Goal: Book appointment/travel/reservation

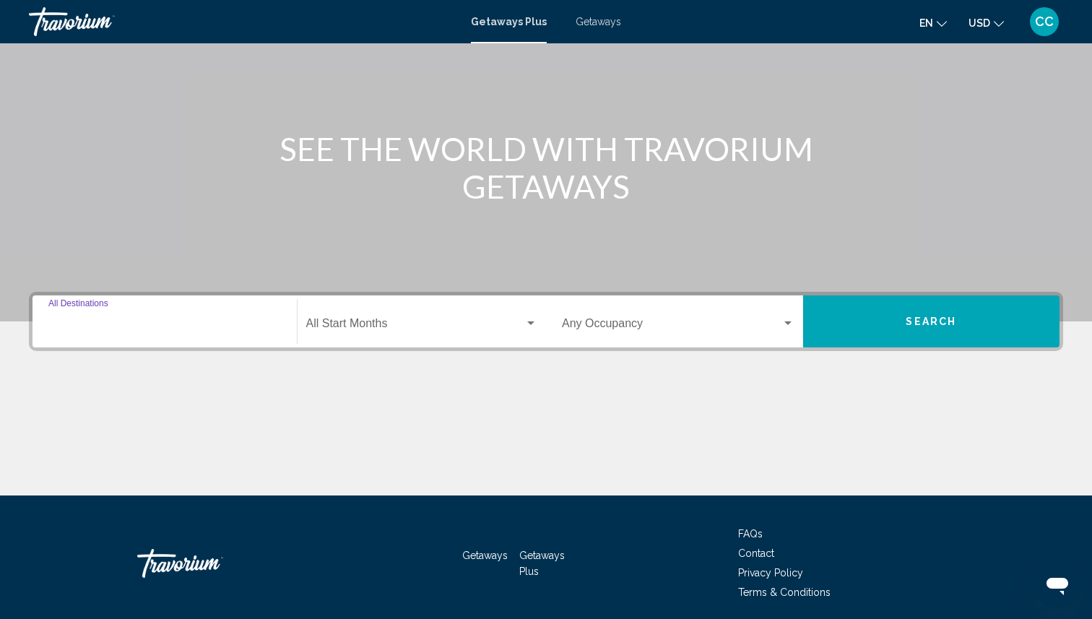
click at [153, 331] on input "Destination All Destinations" at bounding box center [164, 326] width 233 height 13
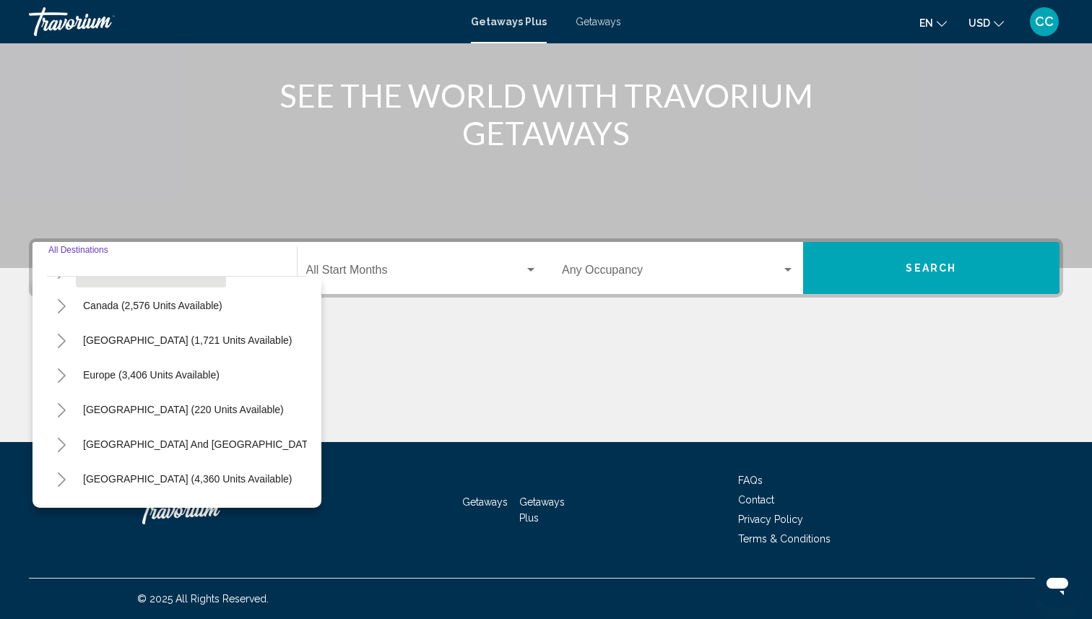
scroll to position [98, 0]
click at [61, 345] on icon "Toggle Caribbean & Atlantic Islands (1,721 units available)" at bounding box center [61, 343] width 11 height 14
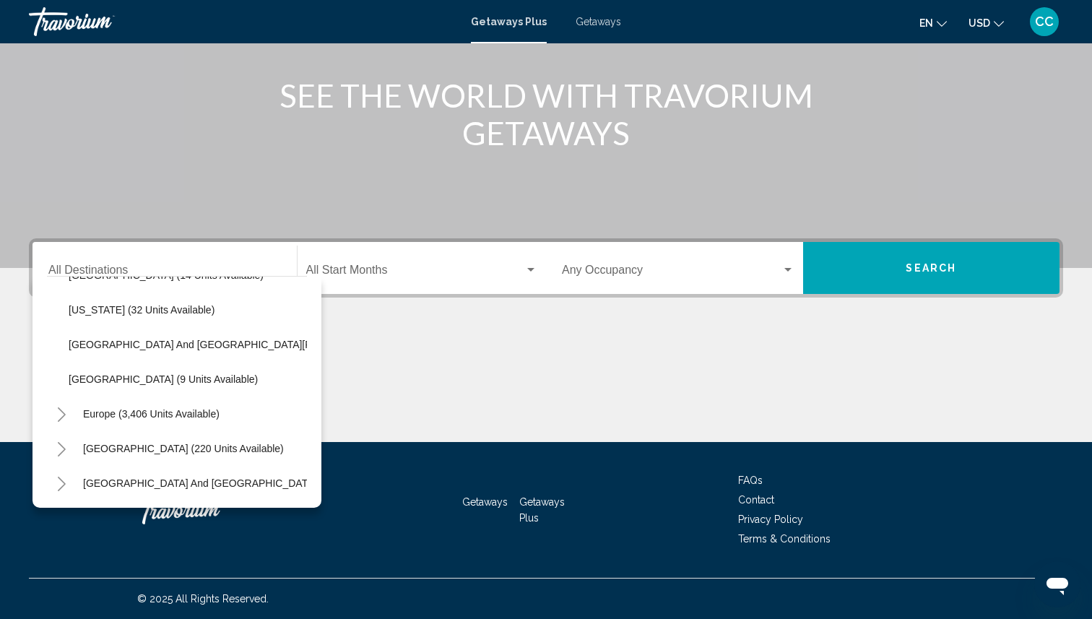
scroll to position [342, 0]
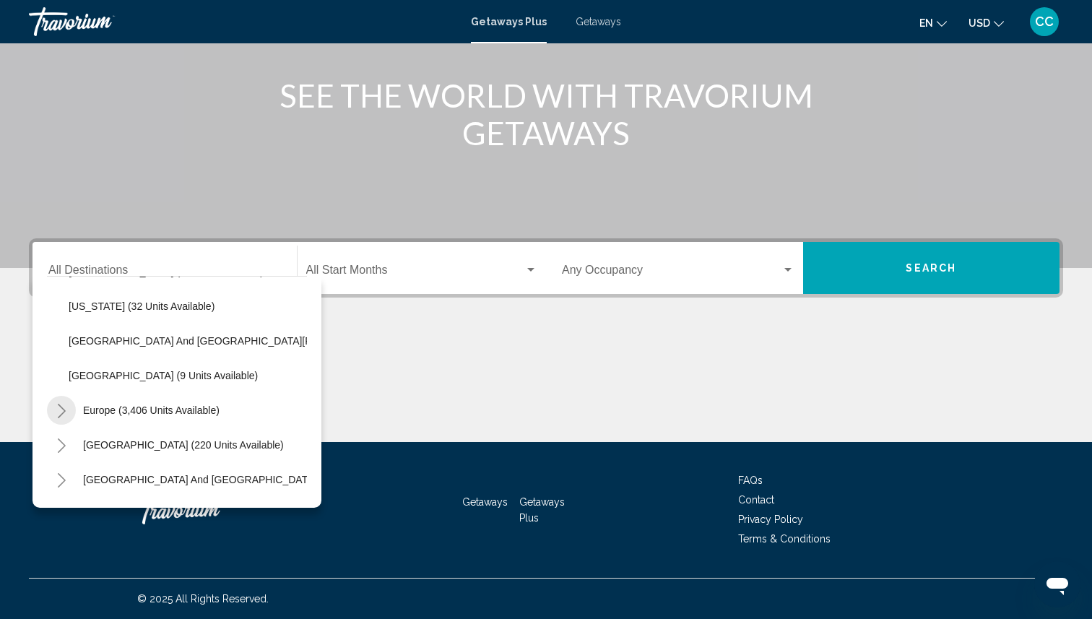
click at [63, 410] on icon "Toggle Europe (3,406 units available)" at bounding box center [62, 411] width 8 height 14
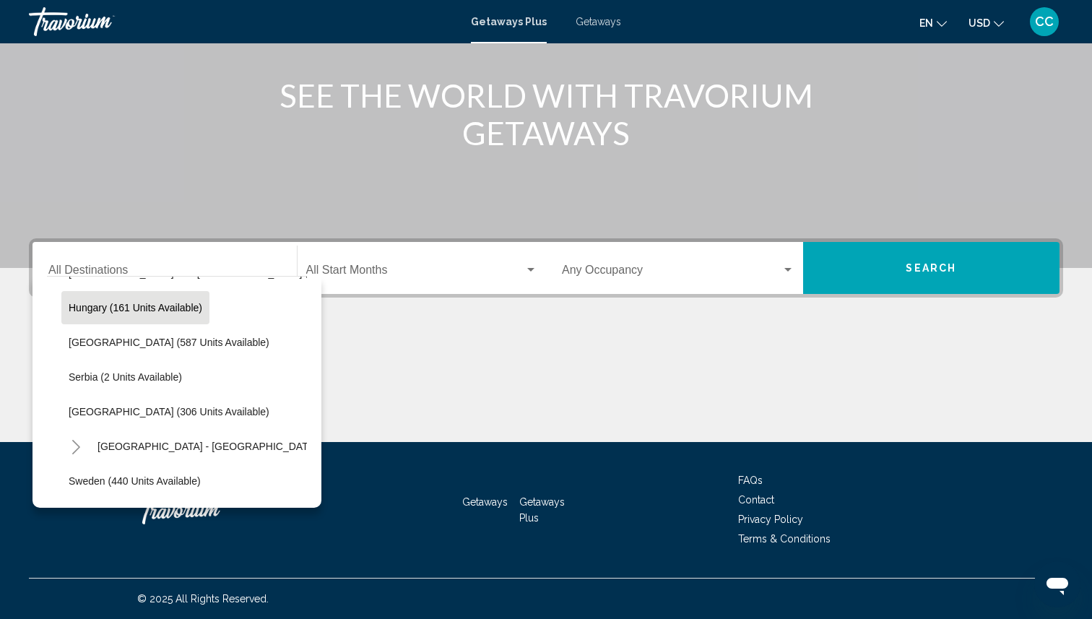
scroll to position [743, 0]
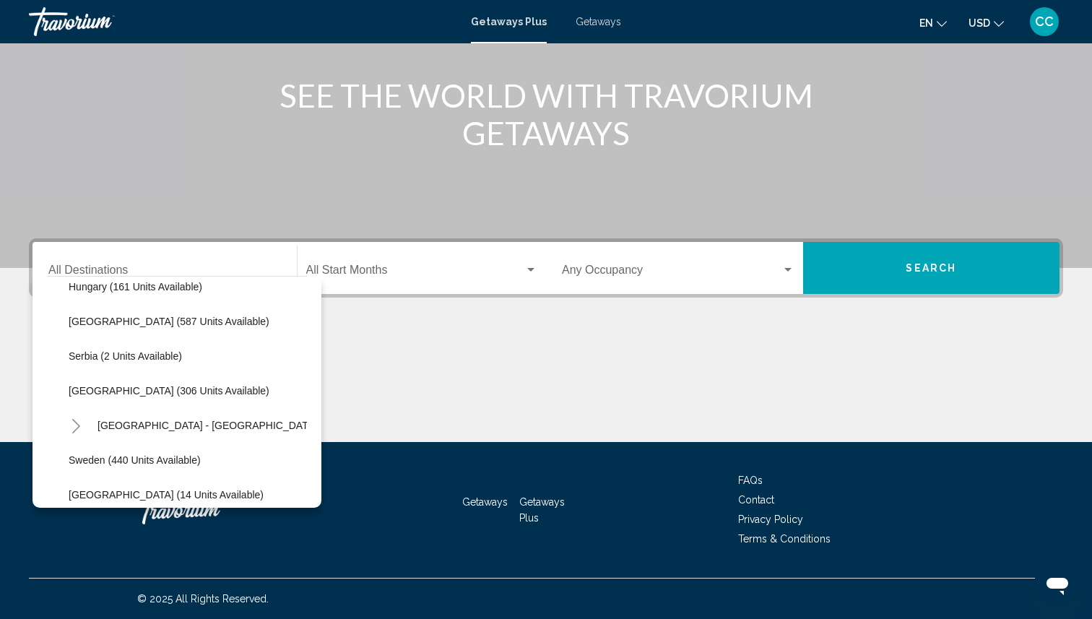
click at [77, 423] on icon "Toggle Spain - Canary Islands (65 units available)" at bounding box center [76, 426] width 8 height 14
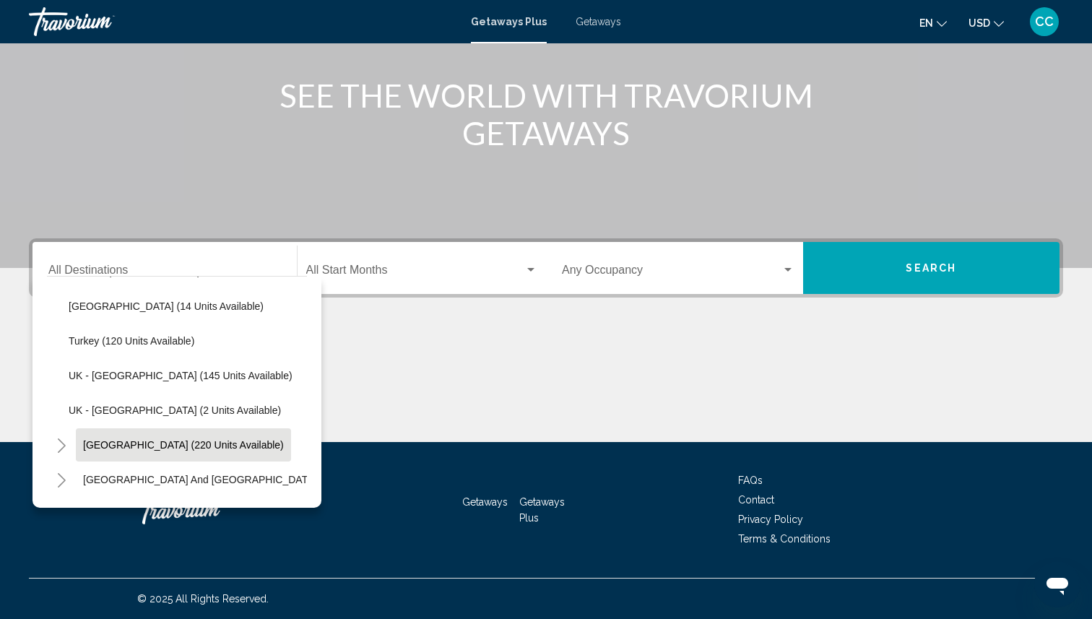
scroll to position [1071, 0]
click at [61, 440] on icon "Toggle Australia (220 units available)" at bounding box center [61, 445] width 11 height 14
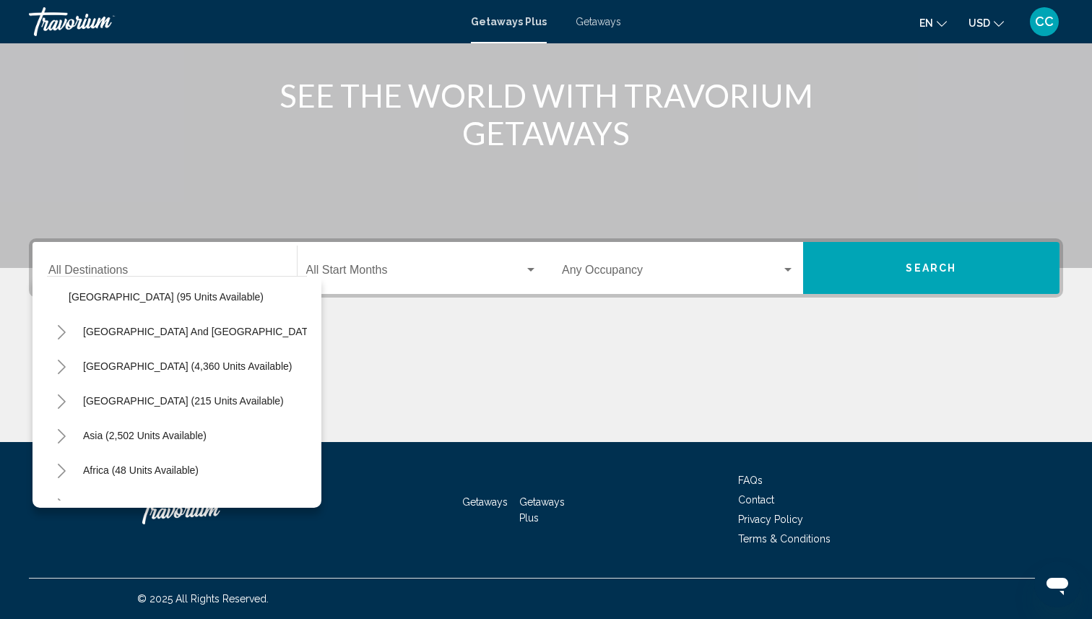
scroll to position [1394, 0]
click at [61, 333] on icon "Toggle South Pacific and Oceania (142 units available)" at bounding box center [62, 330] width 8 height 14
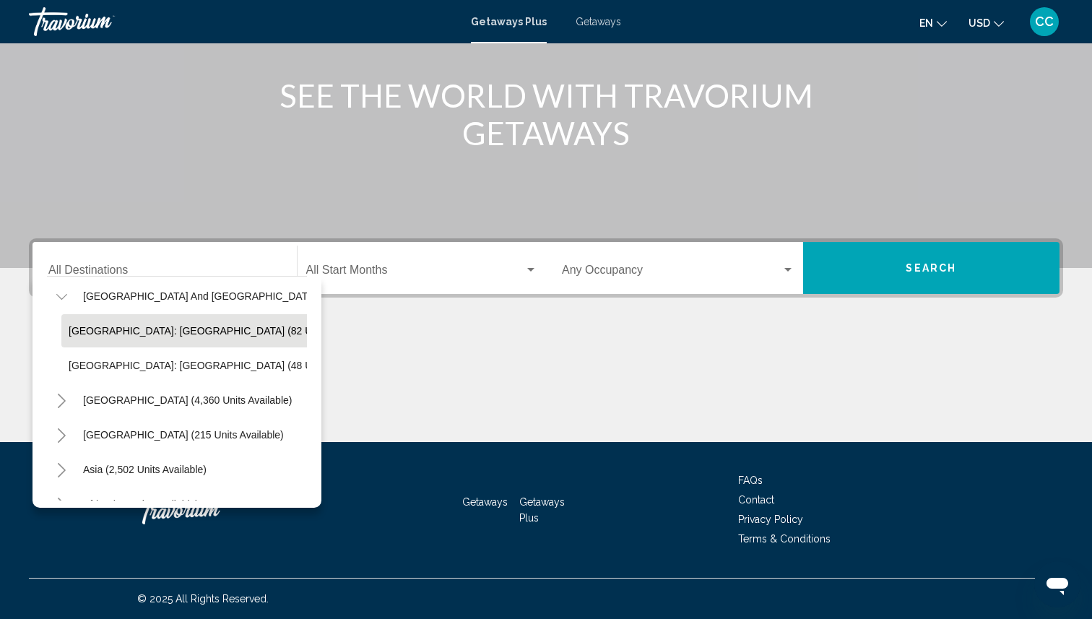
scroll to position [1428, 0]
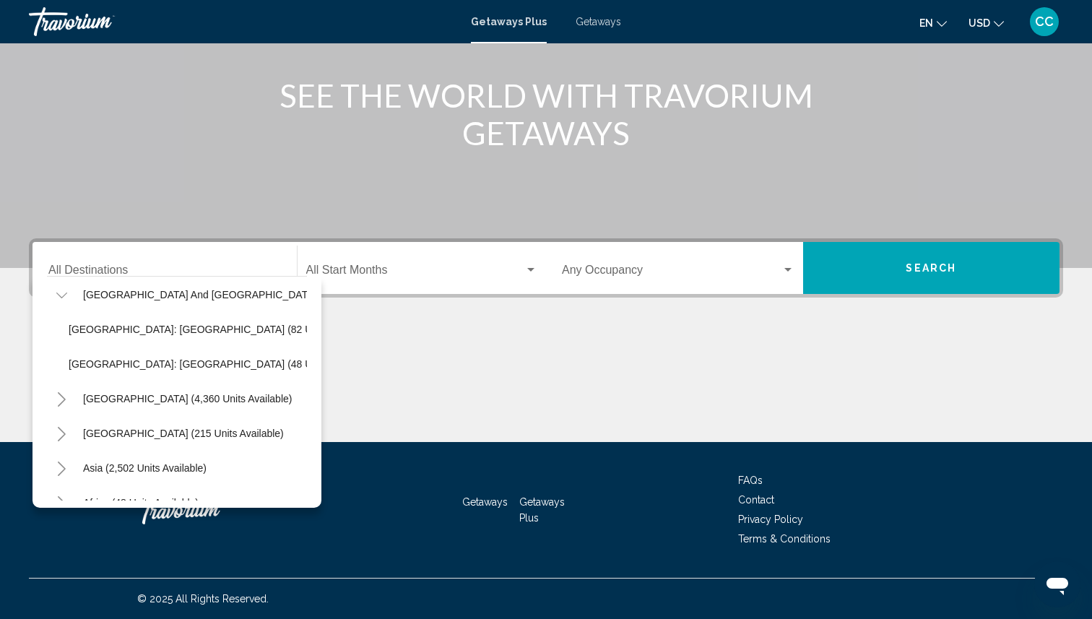
click at [67, 394] on button "Toggle South America (4,360 units available)" at bounding box center [61, 398] width 29 height 29
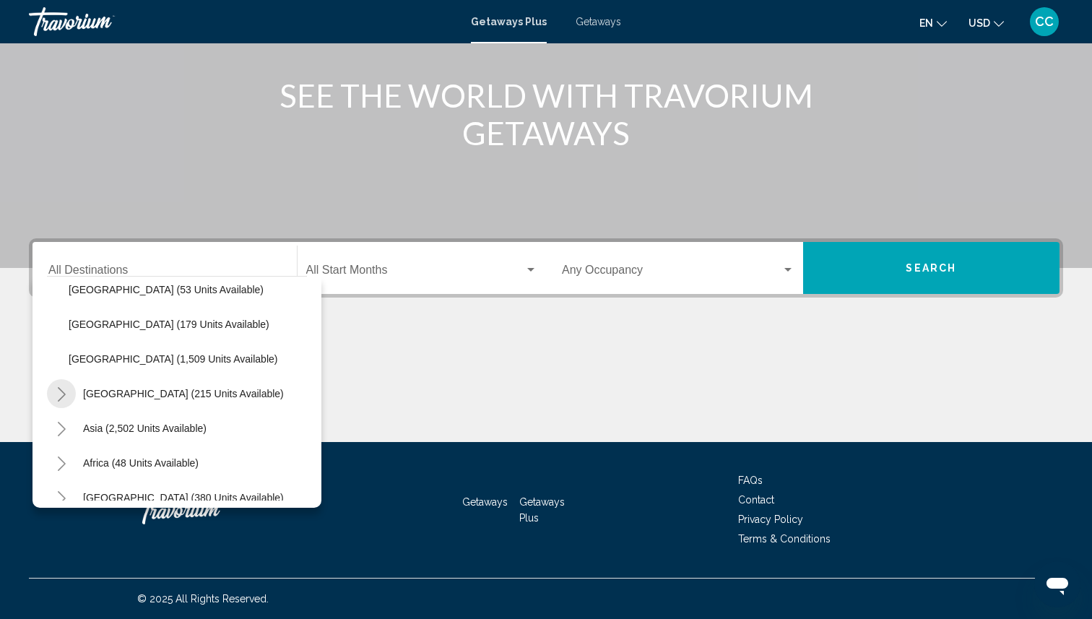
click at [65, 393] on icon "Toggle Central America (215 units available)" at bounding box center [61, 394] width 11 height 14
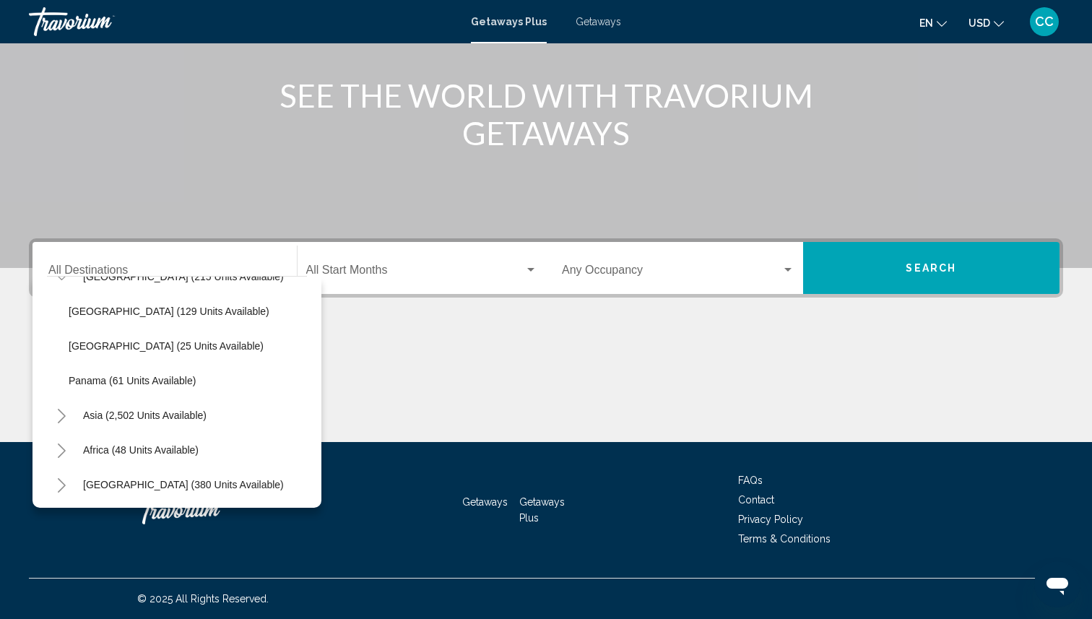
scroll to position [1829, 0]
click at [58, 412] on icon "Toggle Asia (2,502 units available)" at bounding box center [61, 414] width 11 height 14
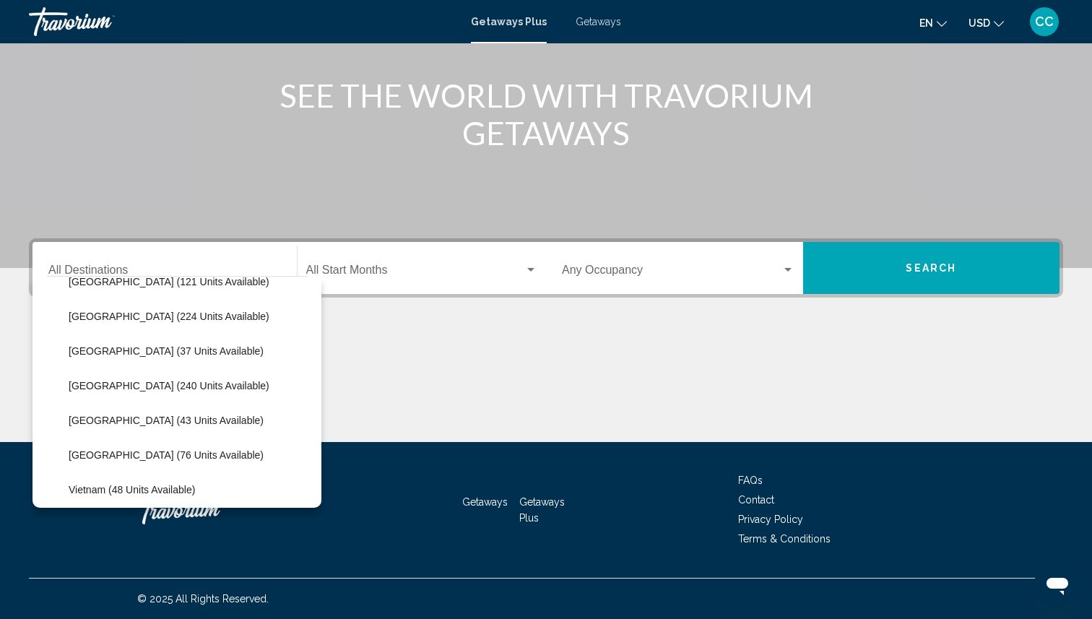
scroll to position [2176, 0]
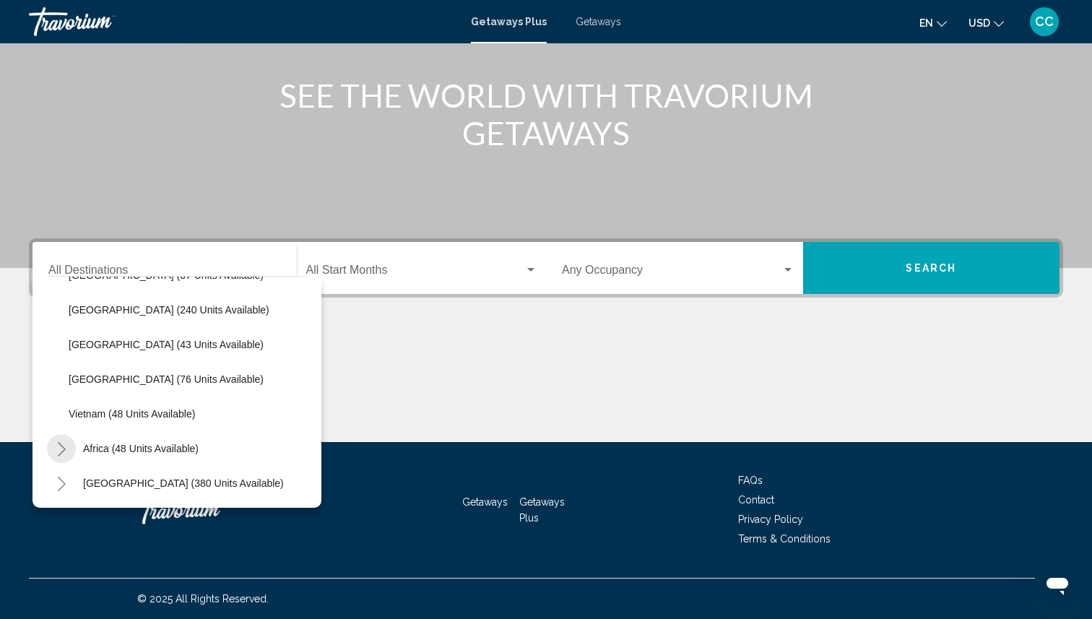
click at [64, 442] on icon "Toggle Africa (48 units available)" at bounding box center [61, 449] width 11 height 14
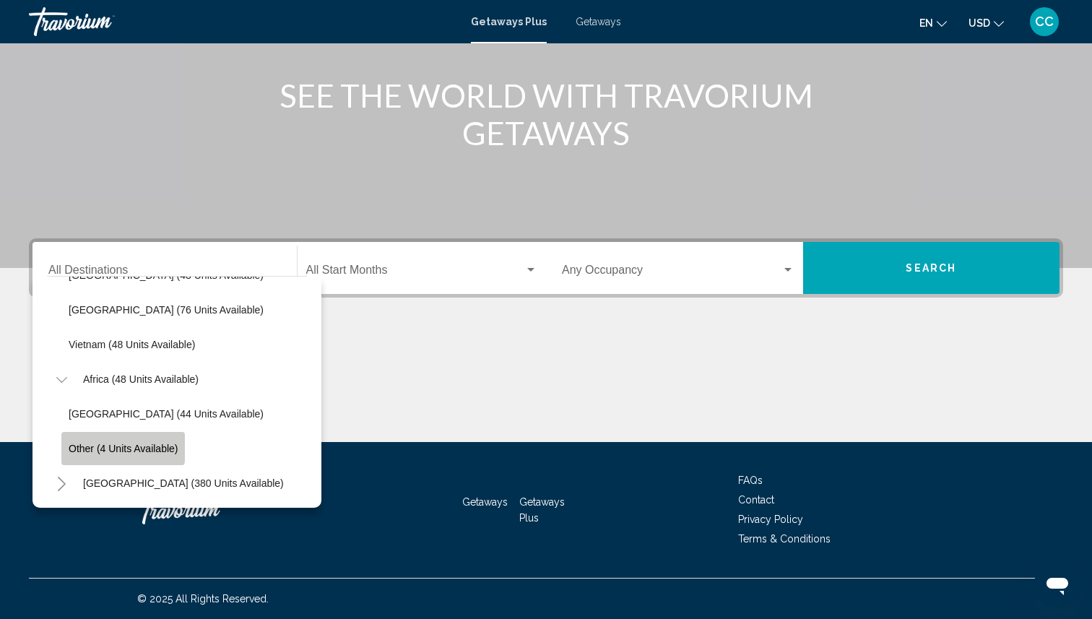
click at [76, 444] on span "Other (4 units available)" at bounding box center [123, 449] width 109 height 12
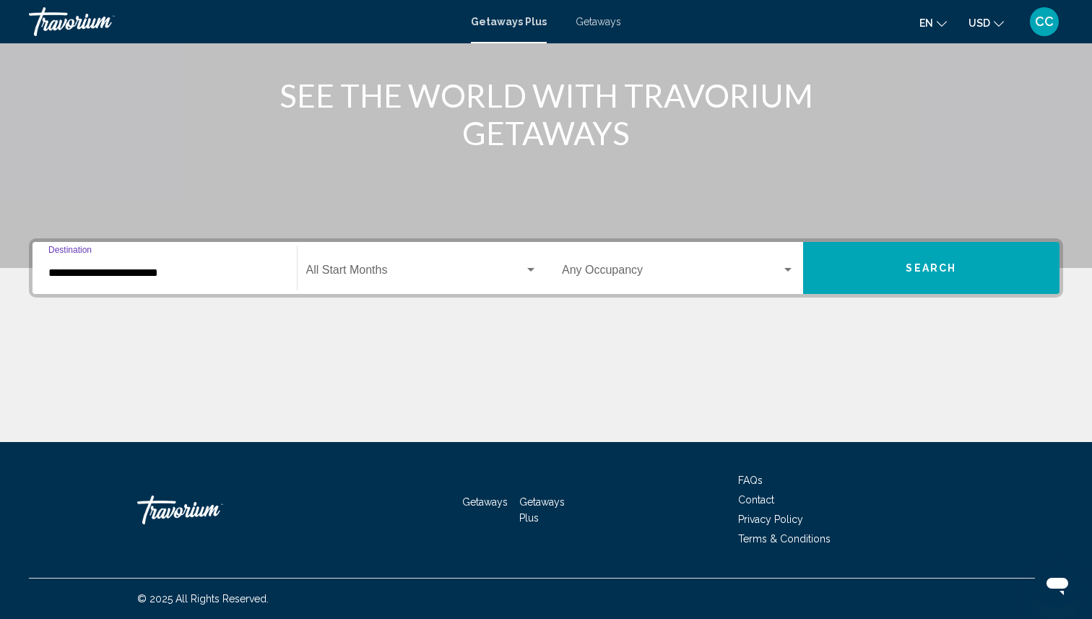
click at [141, 288] on div "**********" at bounding box center [164, 269] width 233 height 46
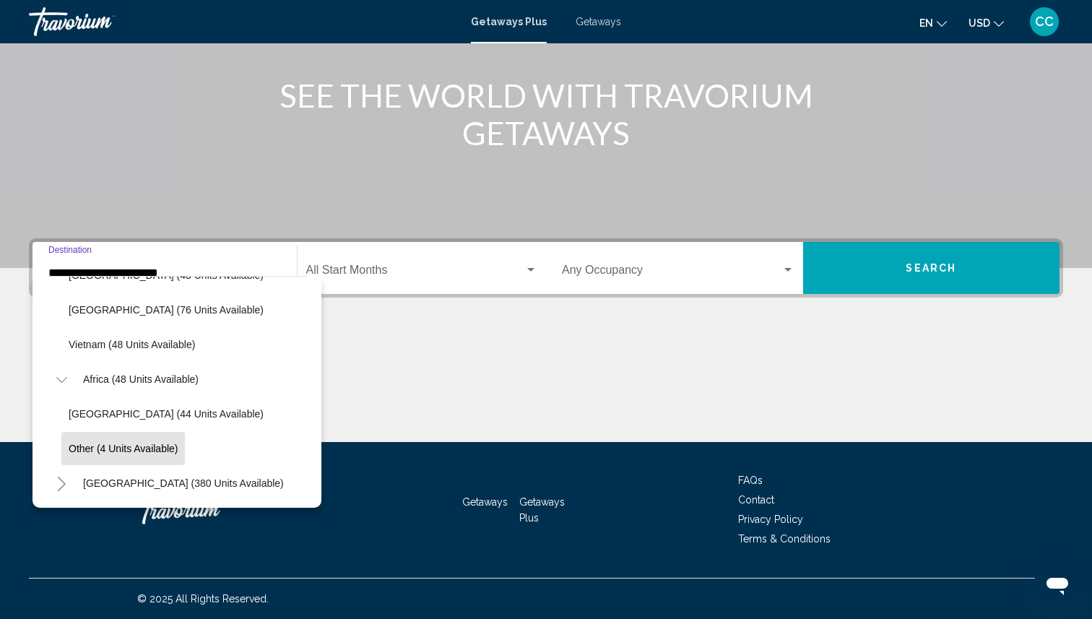
click at [60, 485] on icon "Toggle Middle East (380 units available)" at bounding box center [61, 484] width 11 height 14
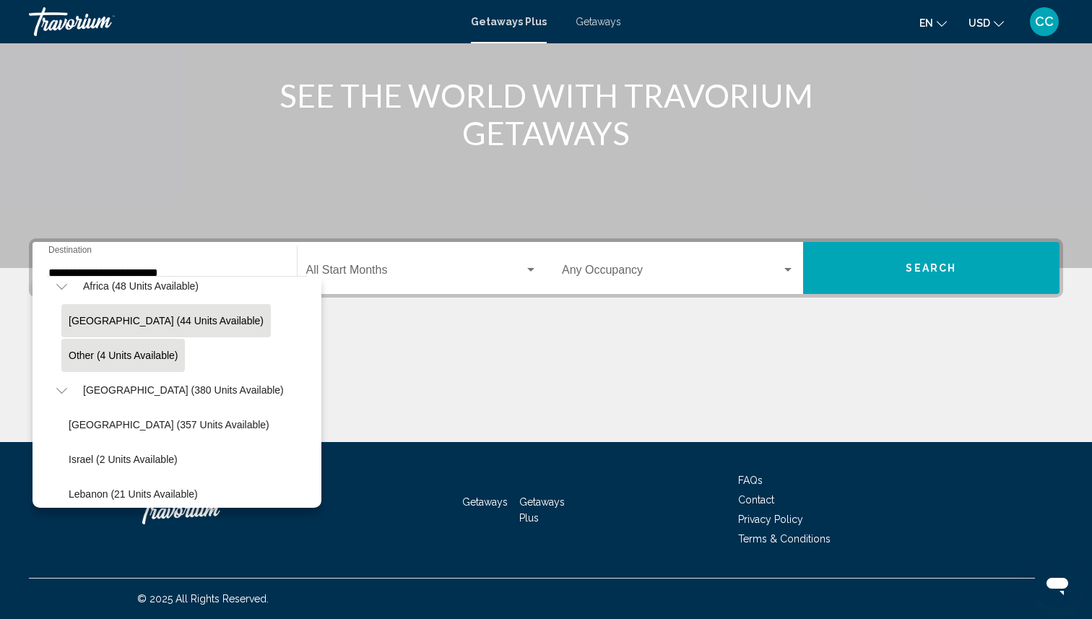
scroll to position [2349, 0]
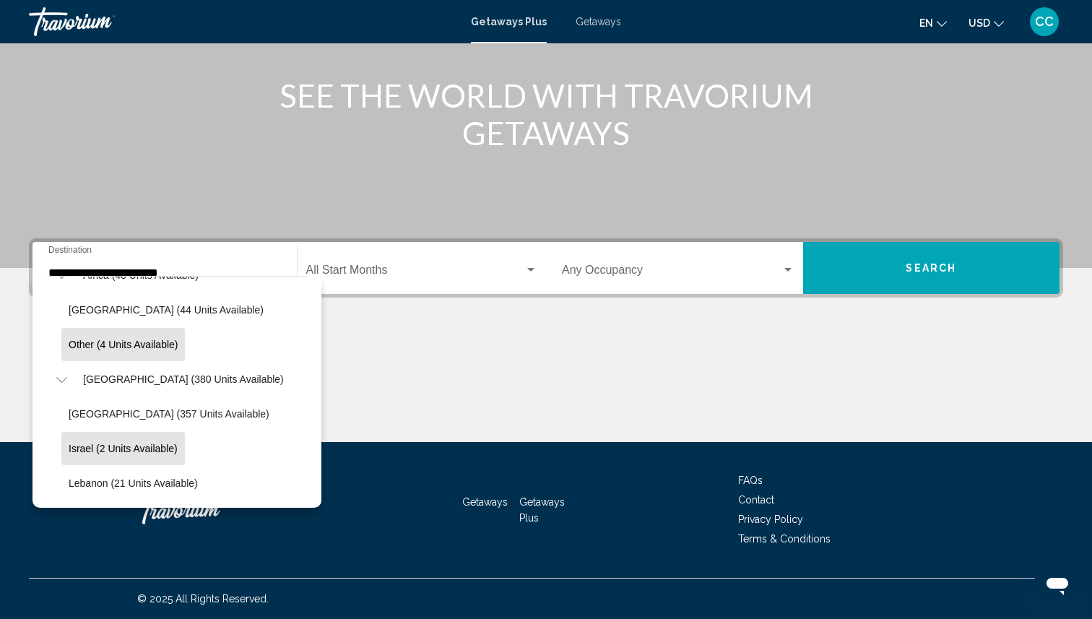
click at [111, 448] on span "Israel (2 units available)" at bounding box center [123, 449] width 109 height 12
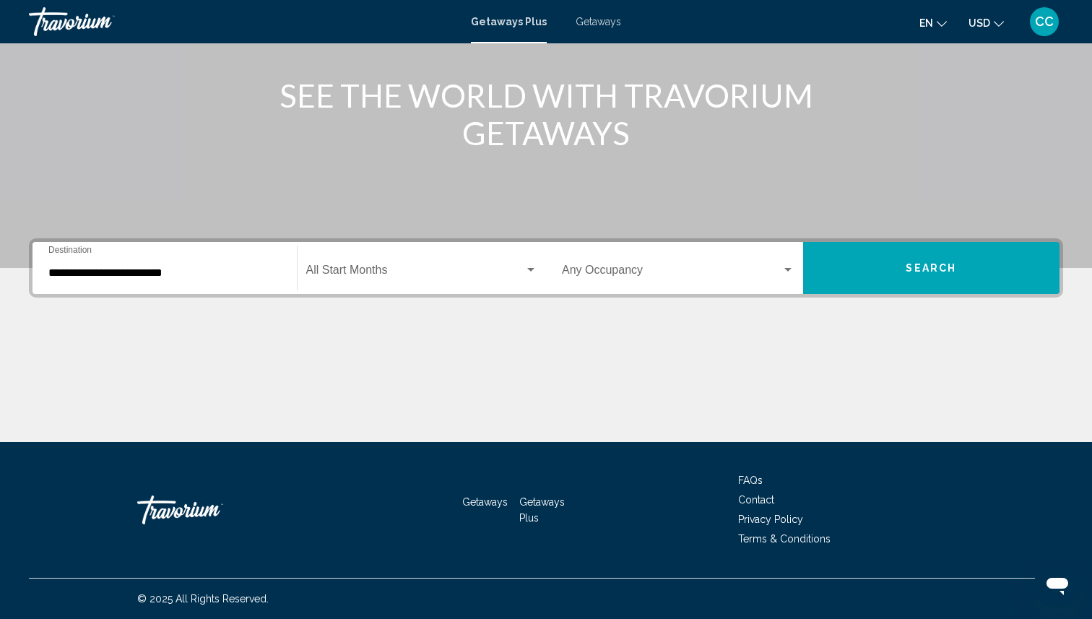
click at [135, 281] on div "**********" at bounding box center [164, 269] width 233 height 46
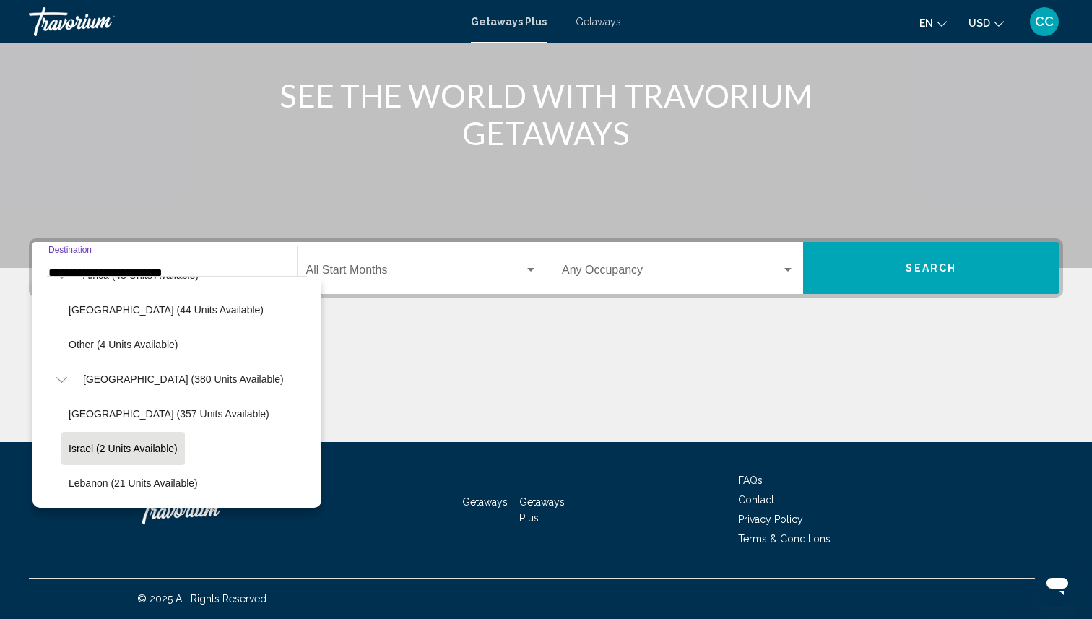
click at [61, 373] on icon "Toggle Middle East (380 units available)" at bounding box center [61, 380] width 11 height 14
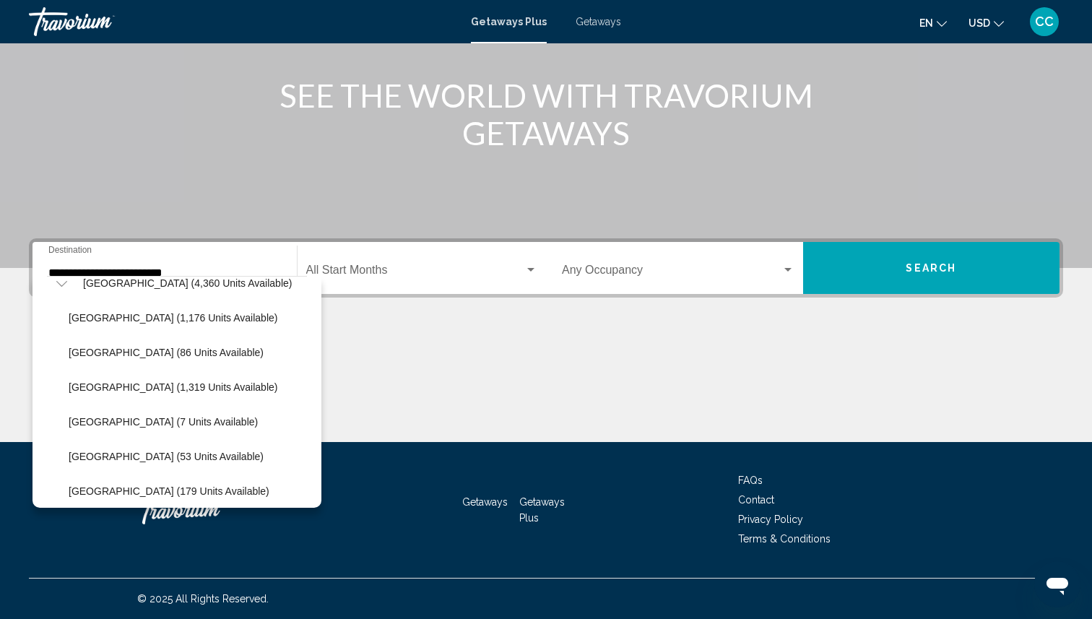
scroll to position [1525, 0]
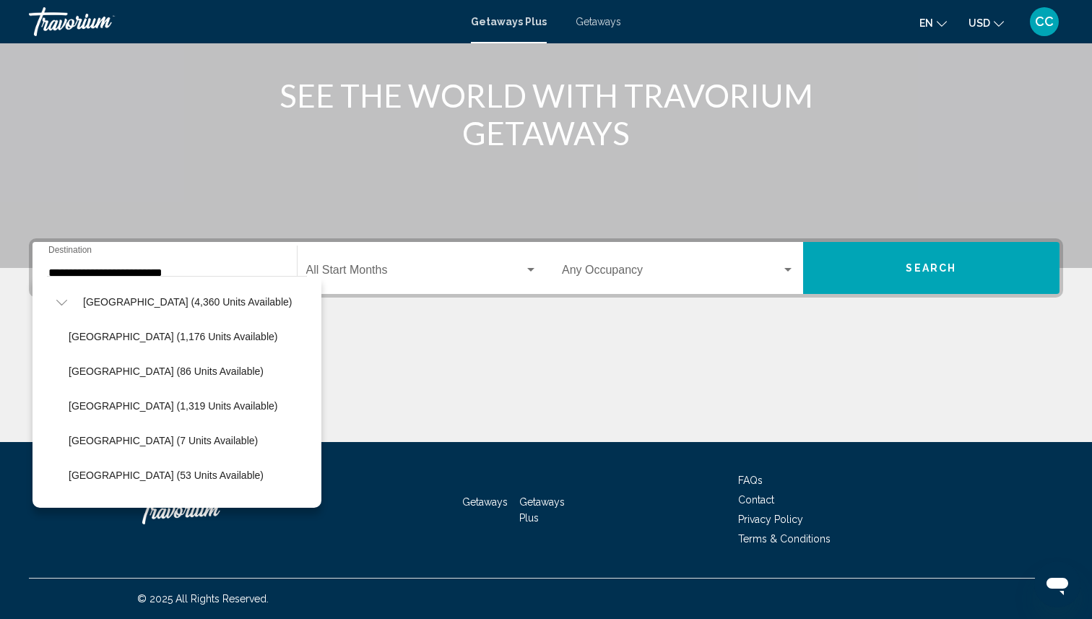
click at [60, 303] on icon "Toggle South America (4,360 units available)" at bounding box center [61, 303] width 11 height 6
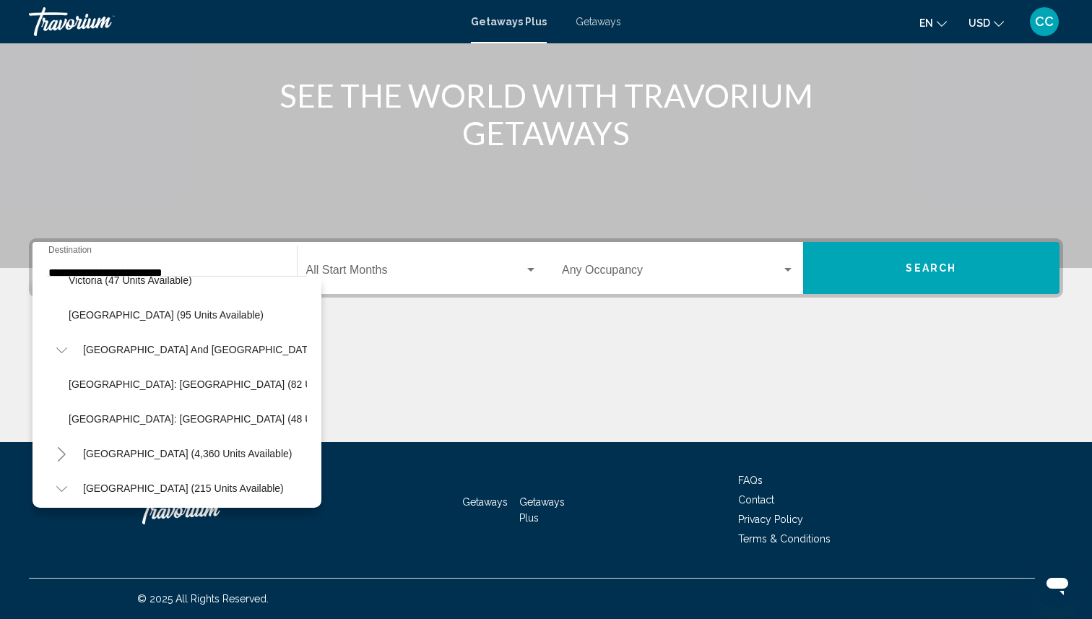
scroll to position [1368, 0]
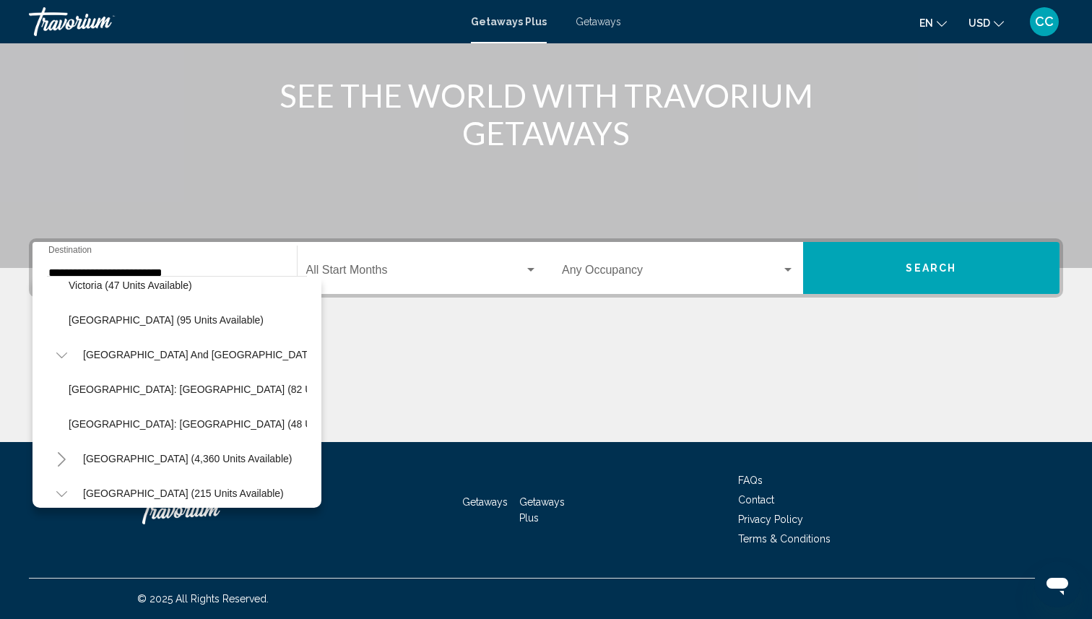
click at [66, 355] on icon "Toggle South Pacific and Oceania (142 units available)" at bounding box center [61, 355] width 11 height 14
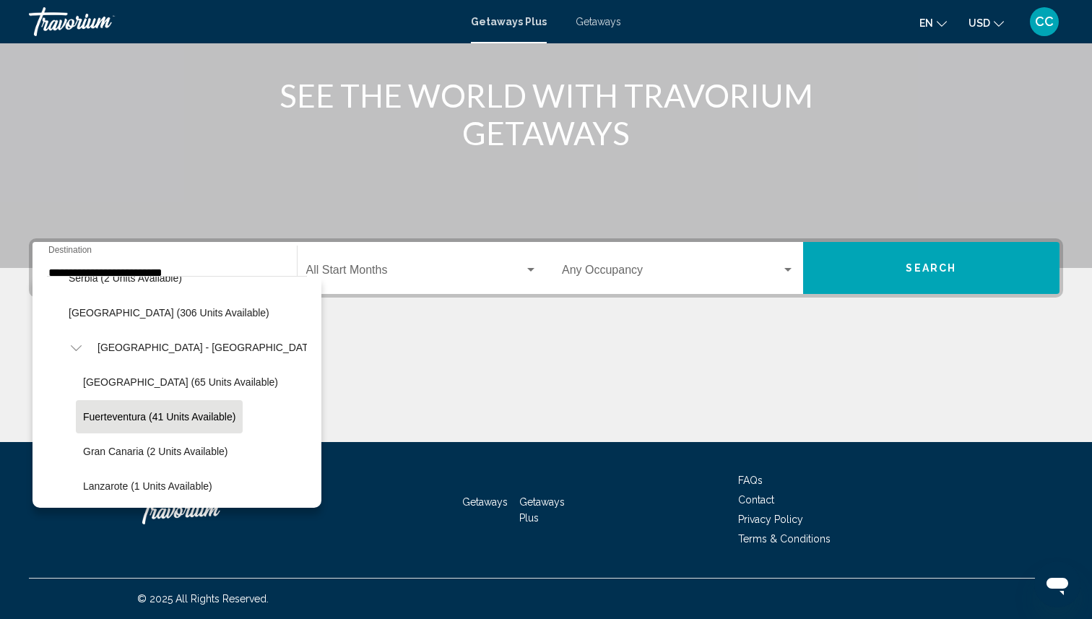
scroll to position [816, 0]
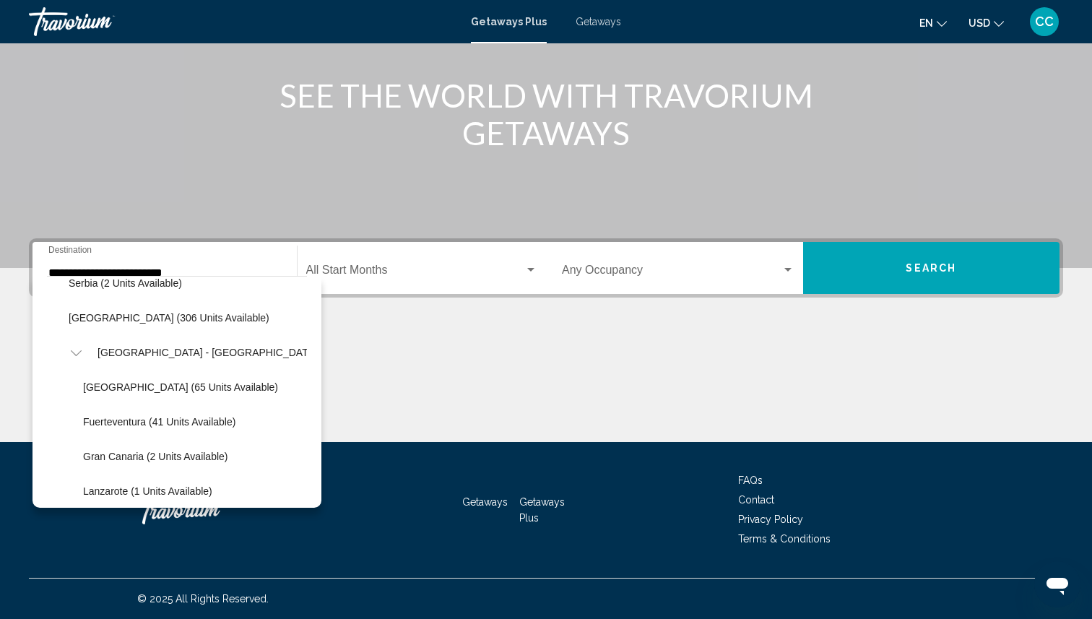
click at [76, 350] on icon "Toggle Spain - Canary Islands (65 units available)" at bounding box center [76, 353] width 11 height 14
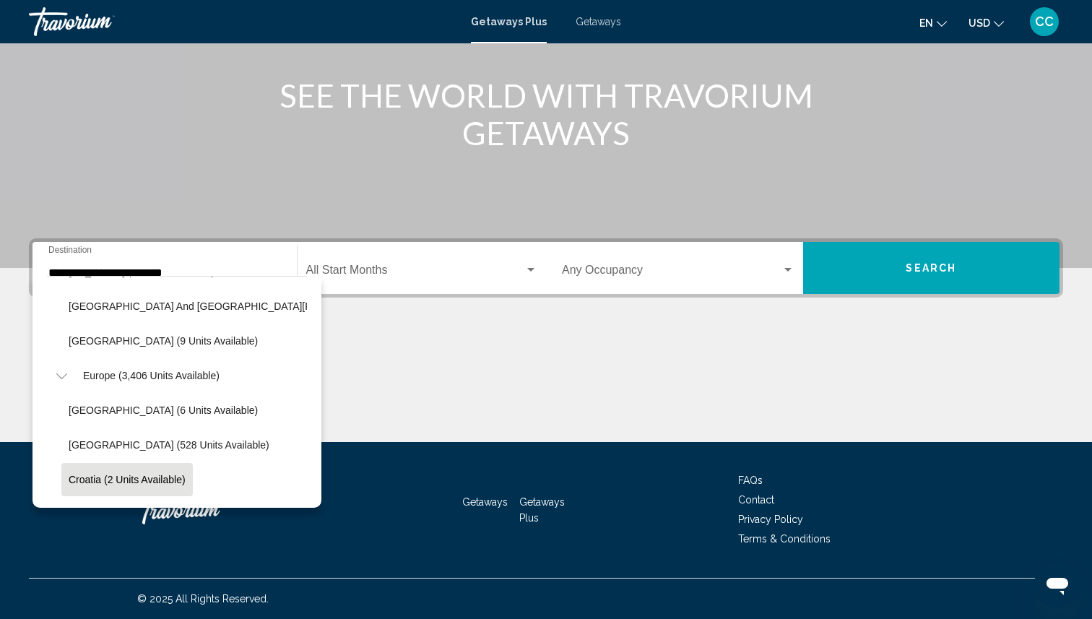
scroll to position [367, 0]
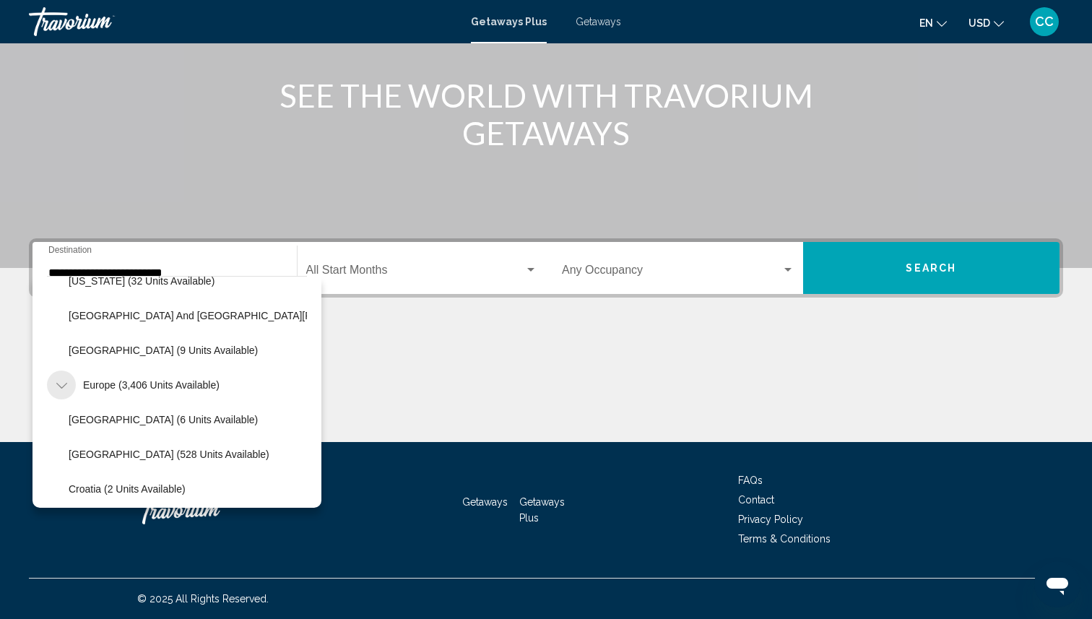
click at [66, 384] on icon "Toggle Europe (3,406 units available)" at bounding box center [61, 386] width 11 height 14
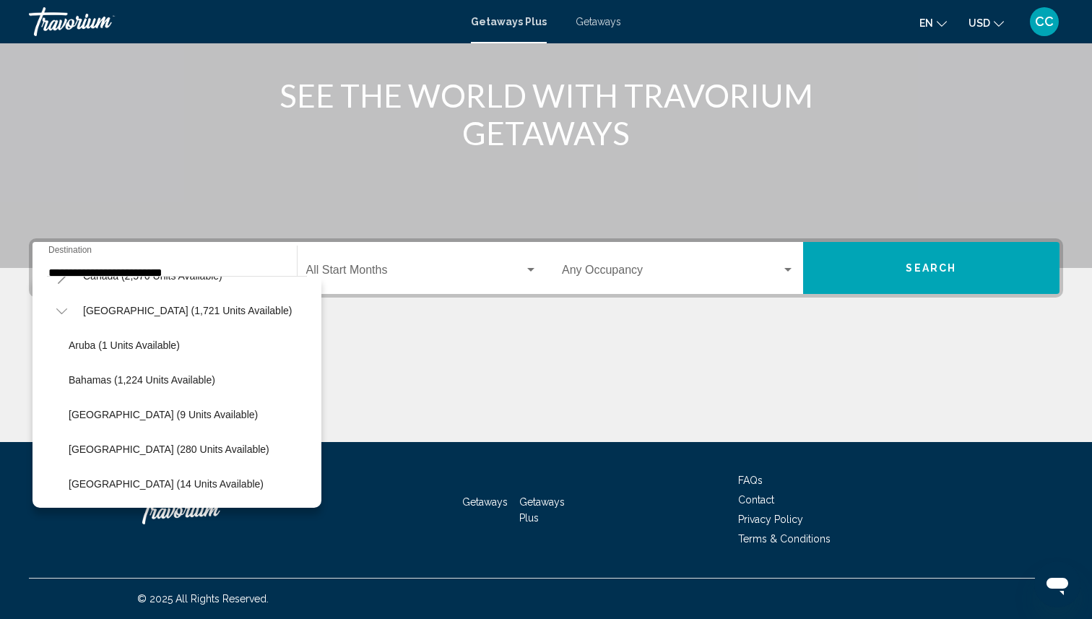
scroll to position [113, 0]
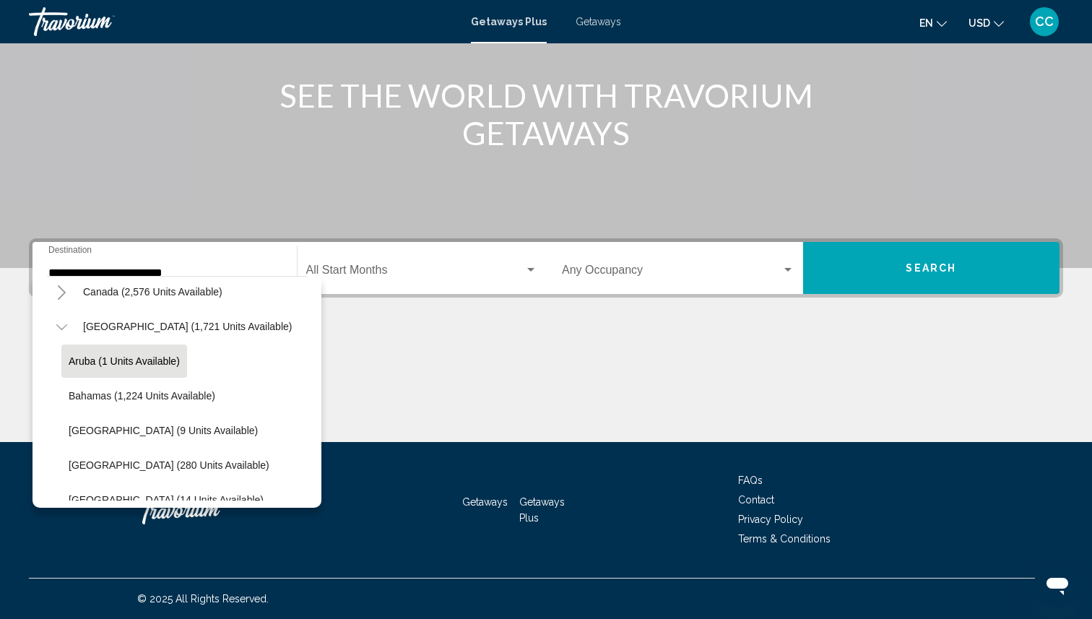
click at [143, 361] on span "Aruba (1 units available)" at bounding box center [124, 361] width 111 height 12
type input "**********"
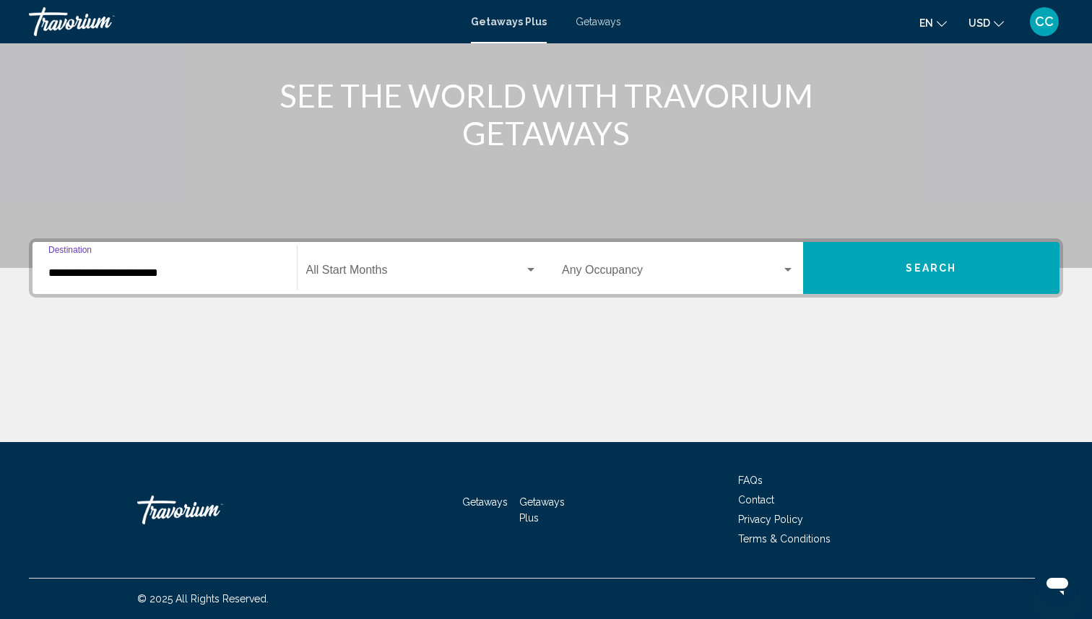
click at [181, 273] on input "**********" at bounding box center [164, 273] width 233 height 13
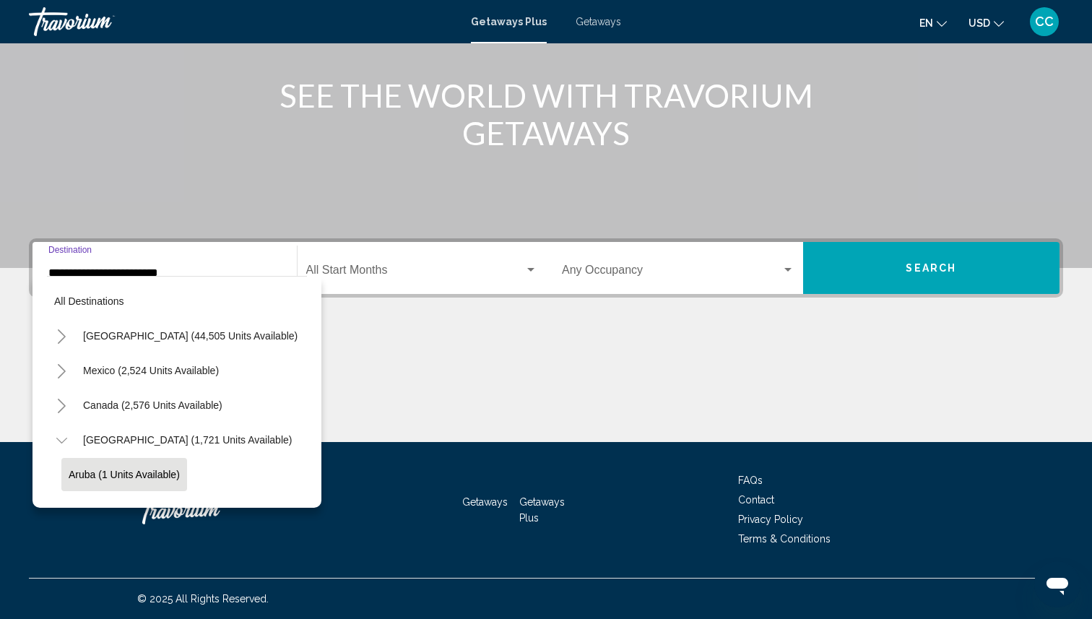
scroll to position [86, 0]
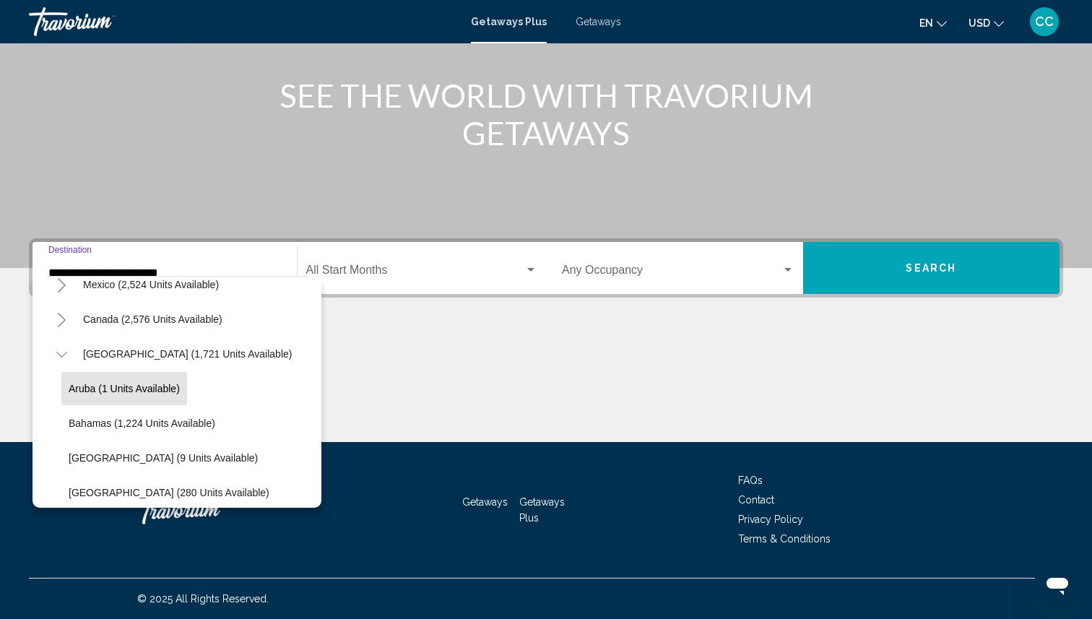
click at [62, 352] on icon "Toggle Caribbean & Atlantic Islands (1,721 units available)" at bounding box center [61, 354] width 11 height 14
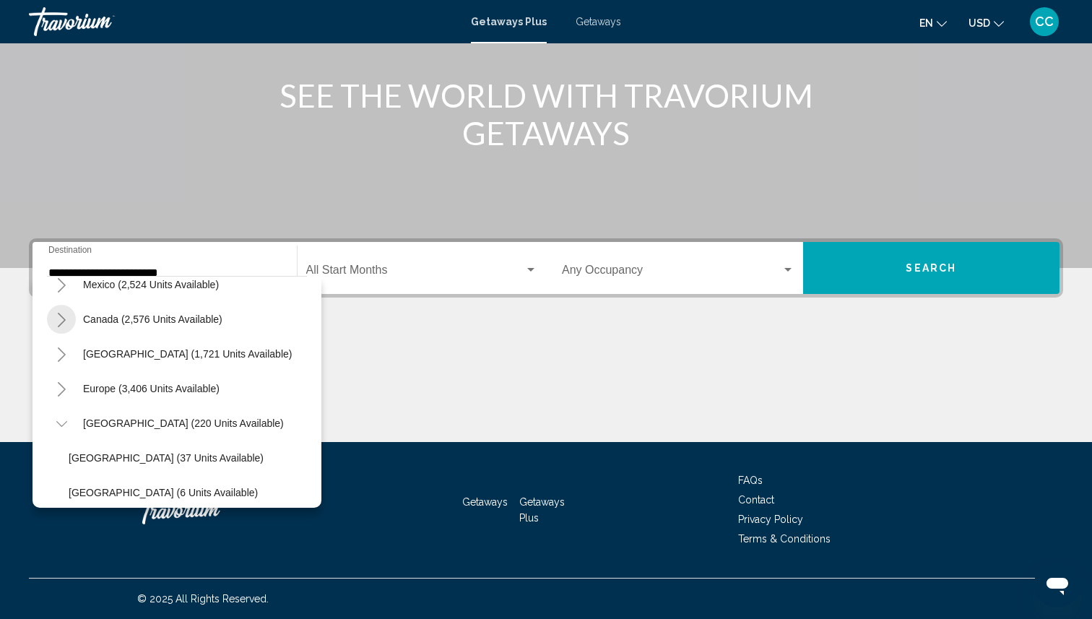
click at [64, 324] on icon "Toggle Canada (2,576 units available)" at bounding box center [61, 320] width 11 height 14
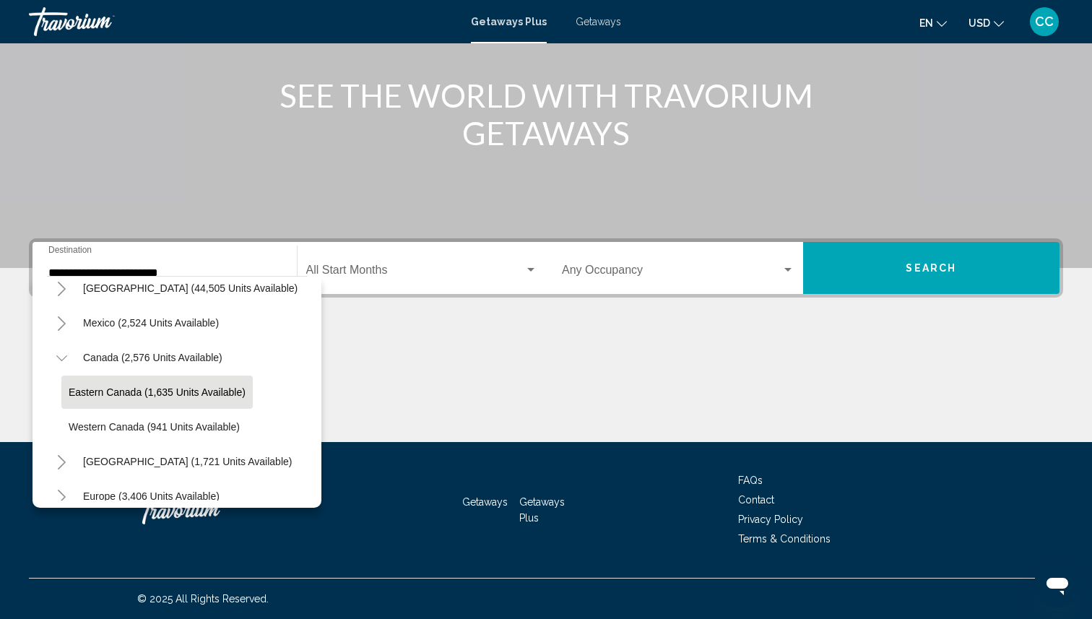
scroll to position [34, 0]
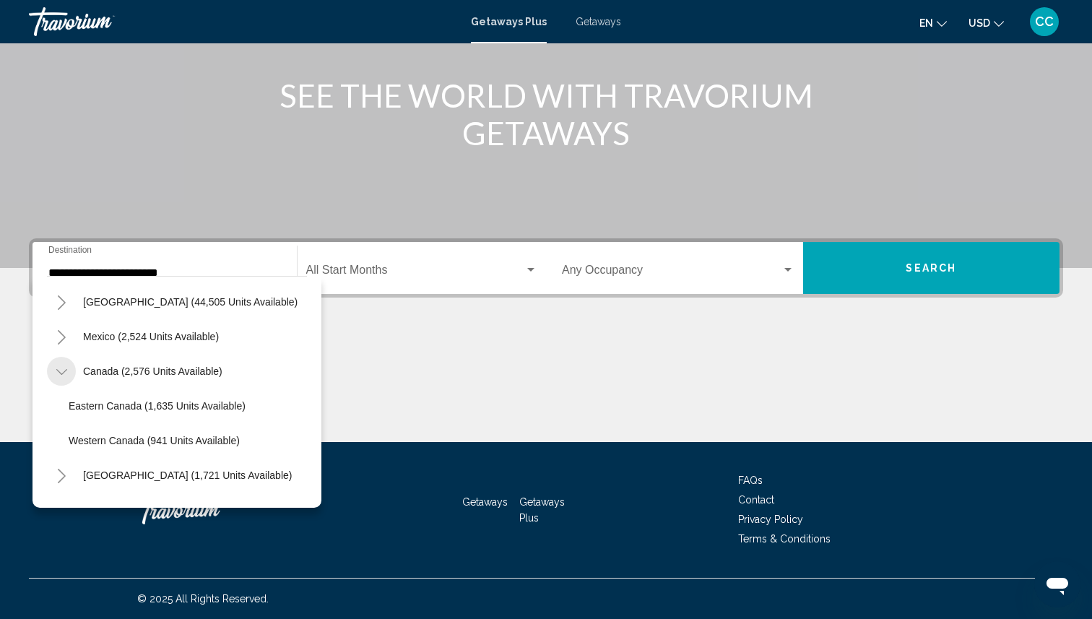
click at [59, 365] on icon "Toggle Canada (2,576 units available)" at bounding box center [61, 372] width 11 height 14
click at [605, 19] on span "Getaways" at bounding box center [599, 22] width 46 height 12
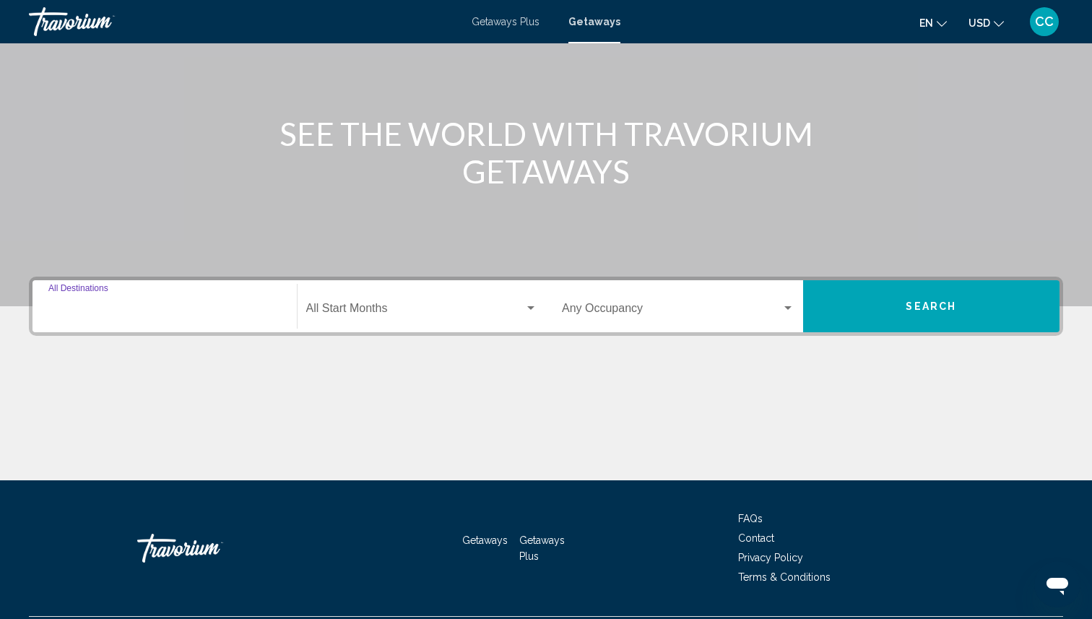
click at [108, 310] on input "Destination All Destinations" at bounding box center [164, 311] width 233 height 13
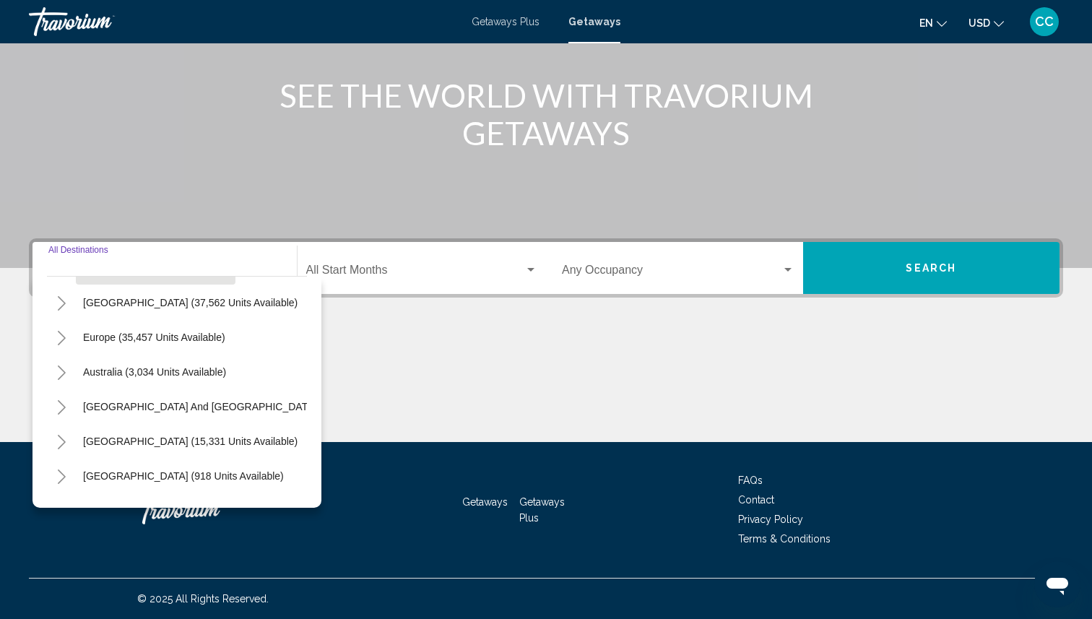
scroll to position [144, 0]
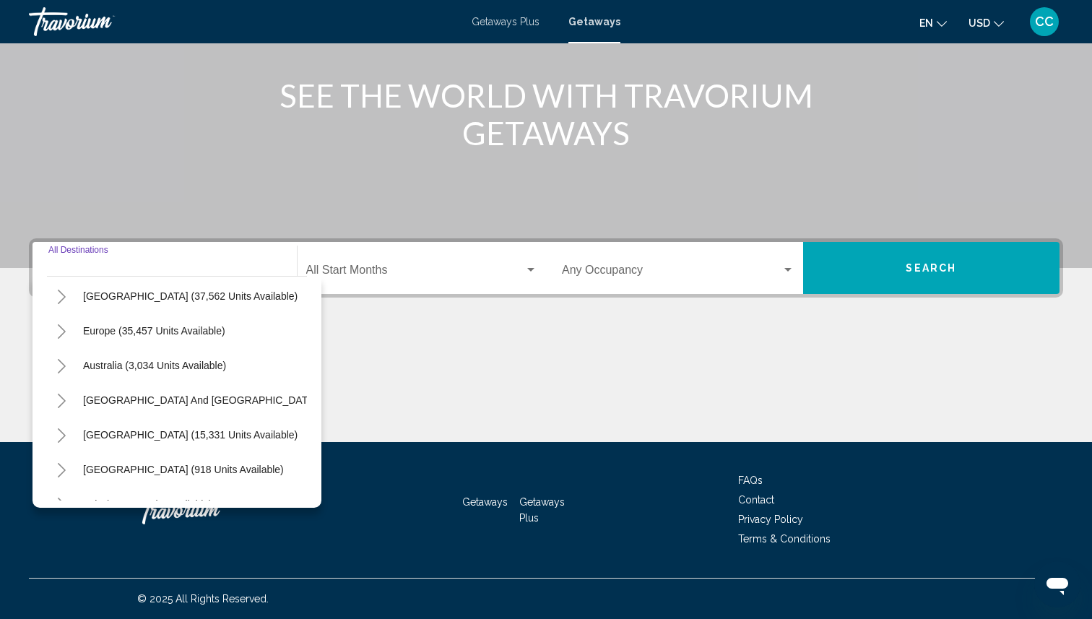
click at [62, 295] on icon "Toggle Caribbean & Atlantic Islands (37,562 units available)" at bounding box center [61, 297] width 11 height 14
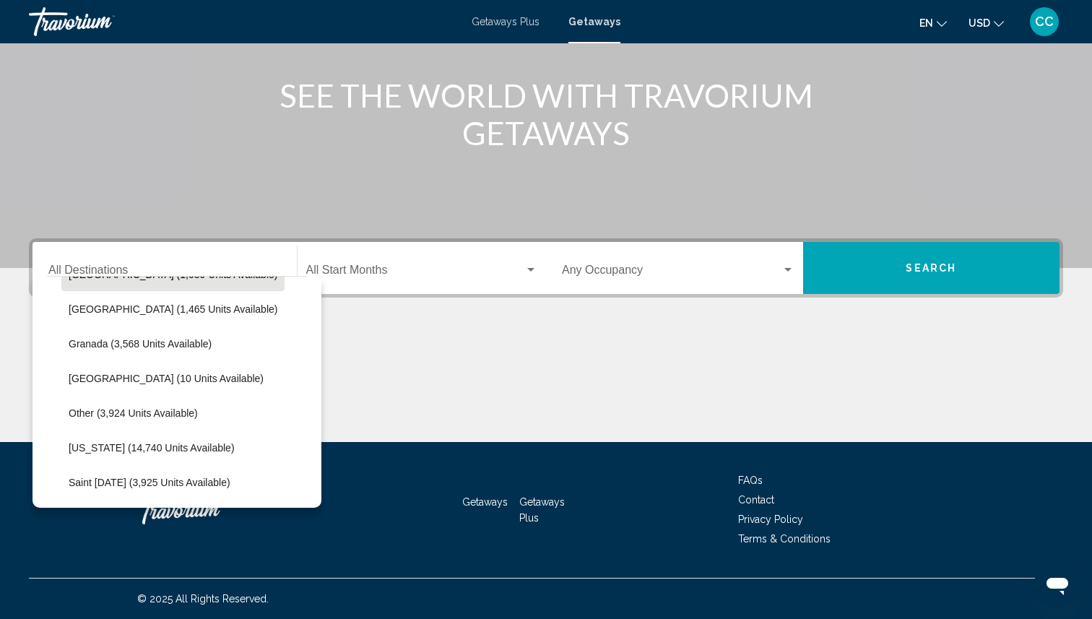
scroll to position [271, 0]
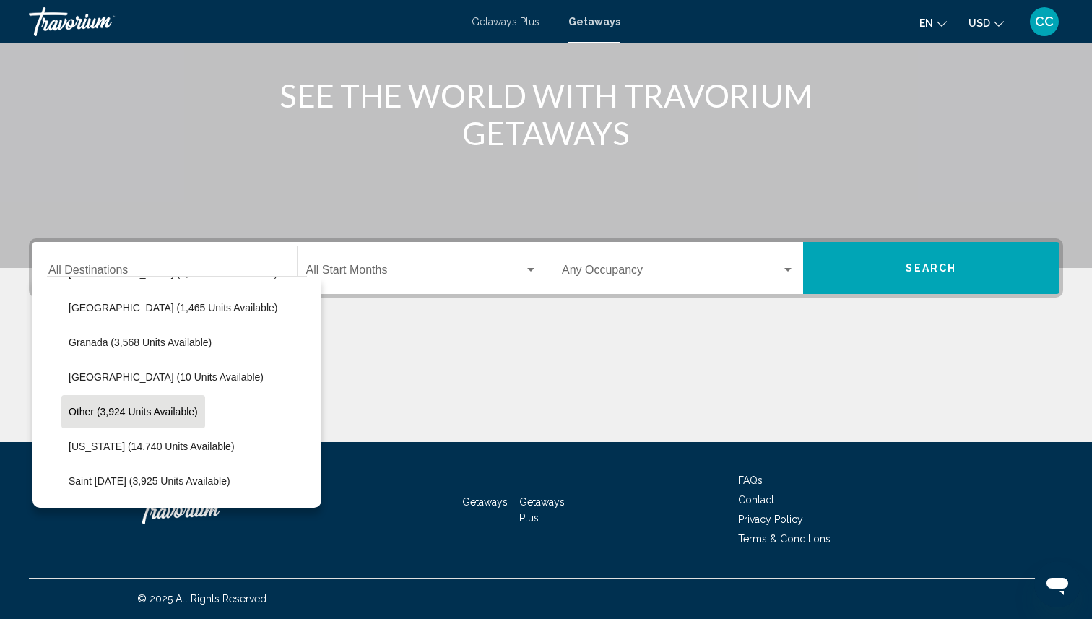
click at [156, 413] on span "Other (3,924 units available)" at bounding box center [133, 412] width 129 height 12
type input "**********"
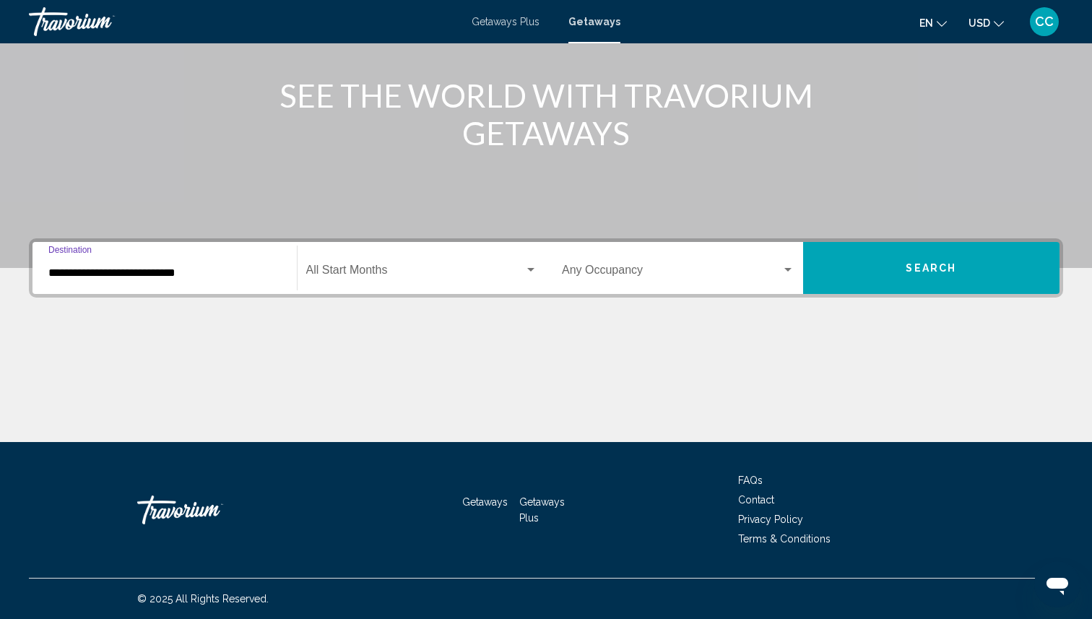
click at [176, 280] on div "**********" at bounding box center [164, 269] width 233 height 46
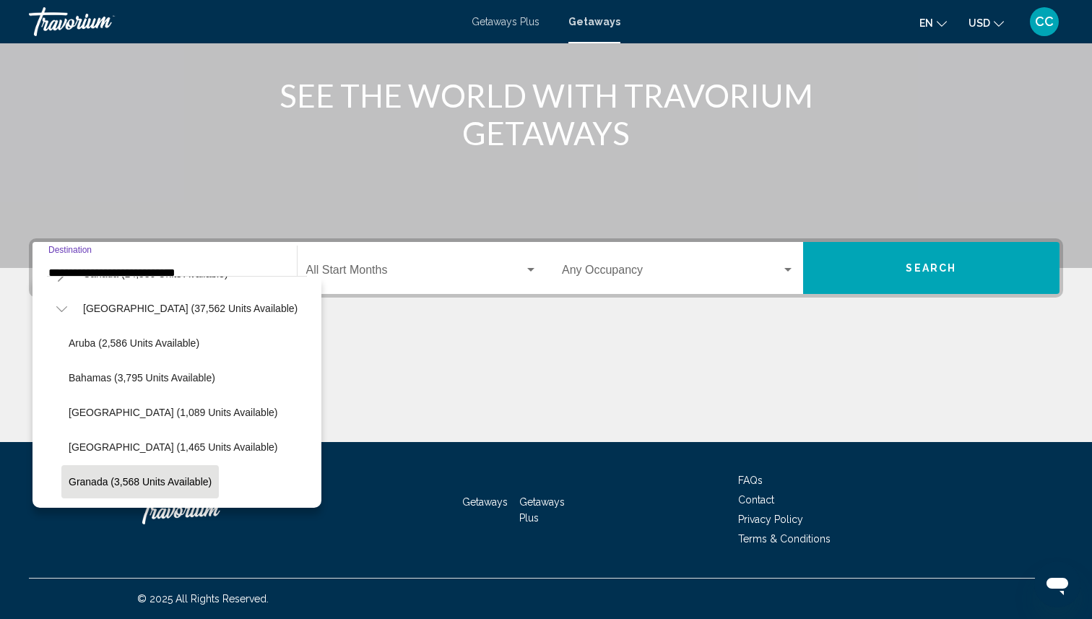
scroll to position [116, 0]
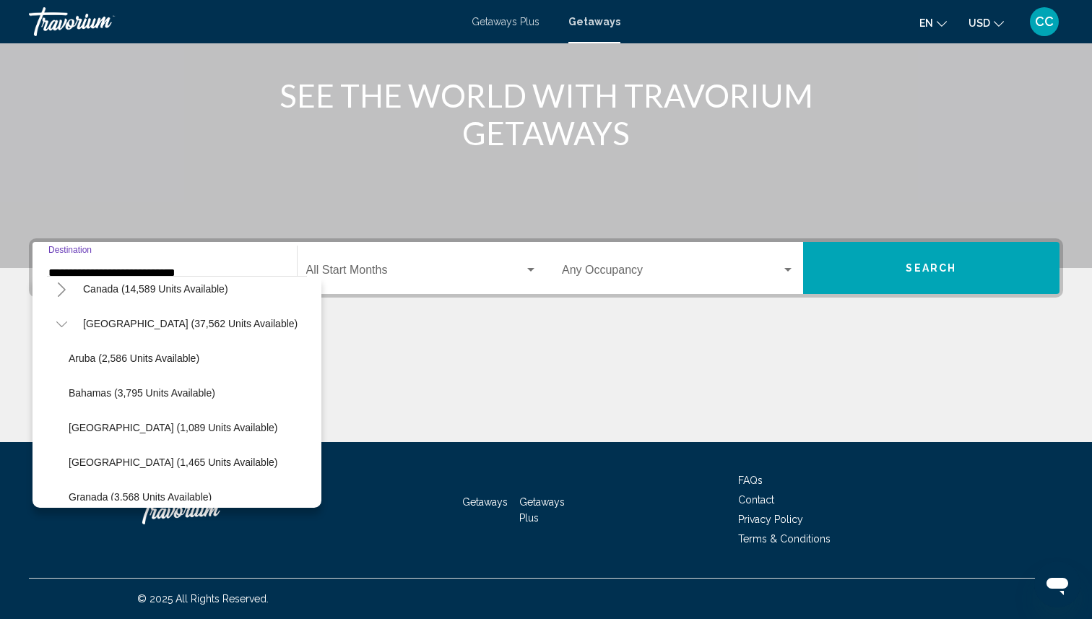
click at [59, 323] on icon "Toggle Caribbean & Atlantic Islands (37,562 units available)" at bounding box center [61, 324] width 11 height 14
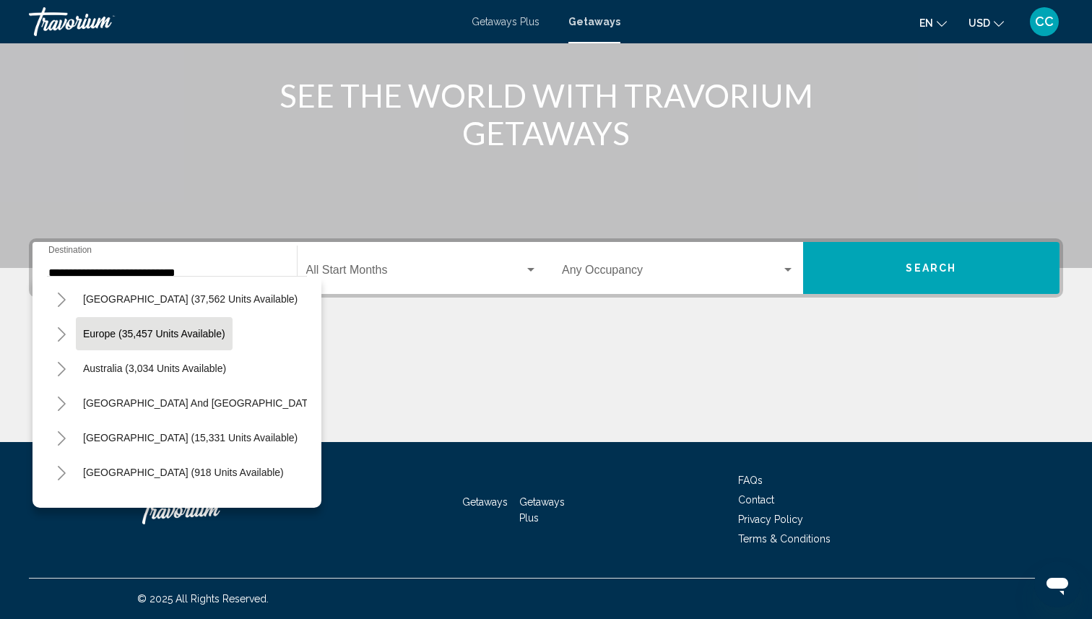
scroll to position [146, 0]
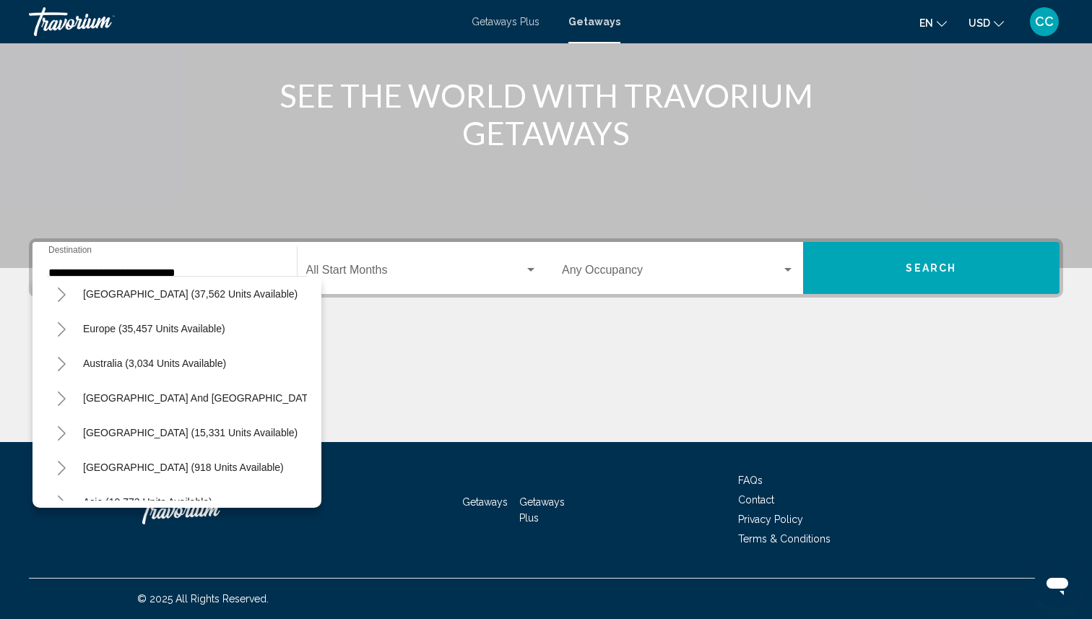
click at [64, 399] on icon "Toggle South Pacific and Oceania (273 units available)" at bounding box center [62, 399] width 8 height 14
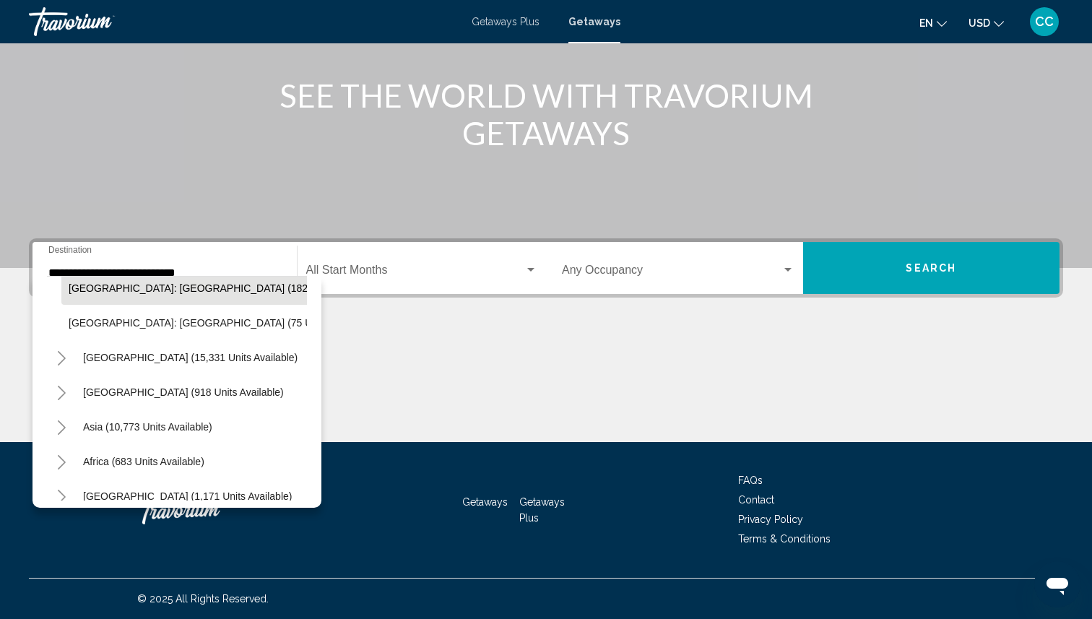
scroll to position [303, 0]
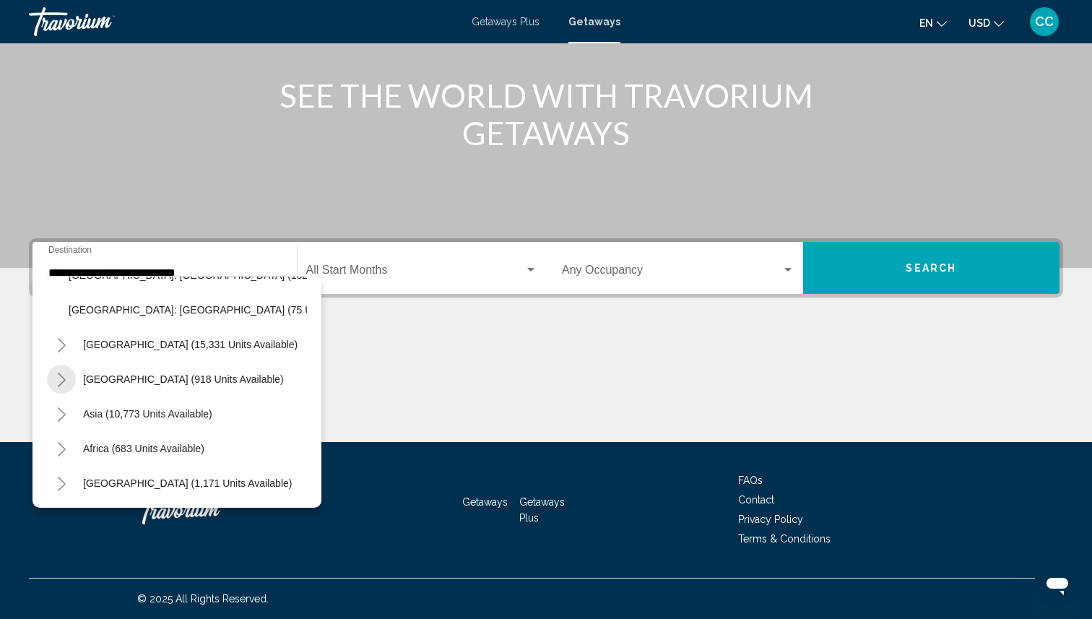
click at [58, 386] on icon "Toggle Central America (918 units available)" at bounding box center [62, 380] width 8 height 14
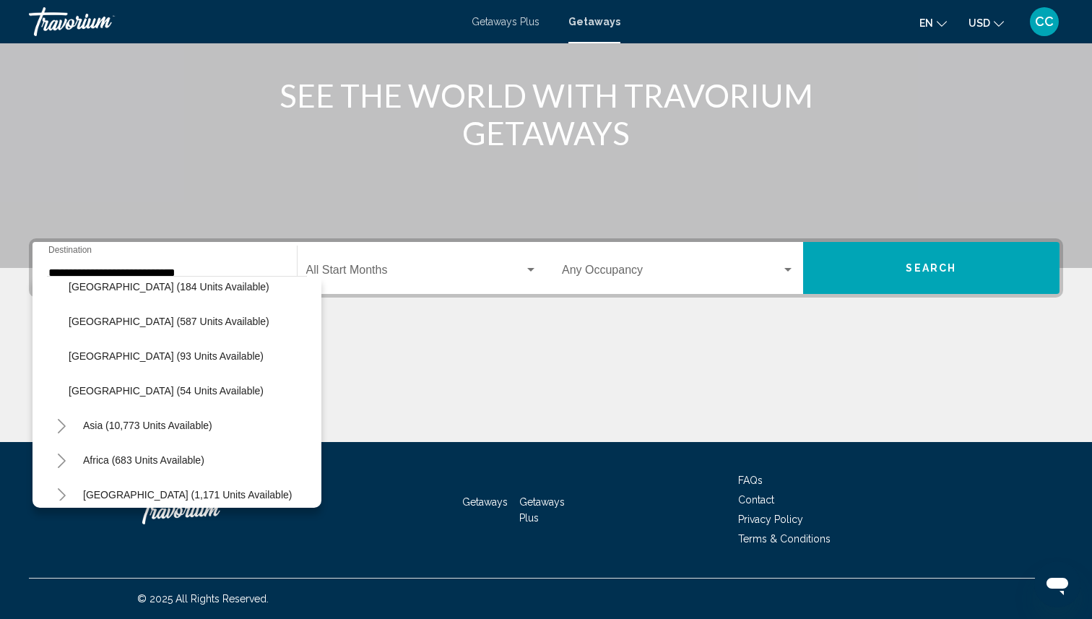
scroll to position [442, 0]
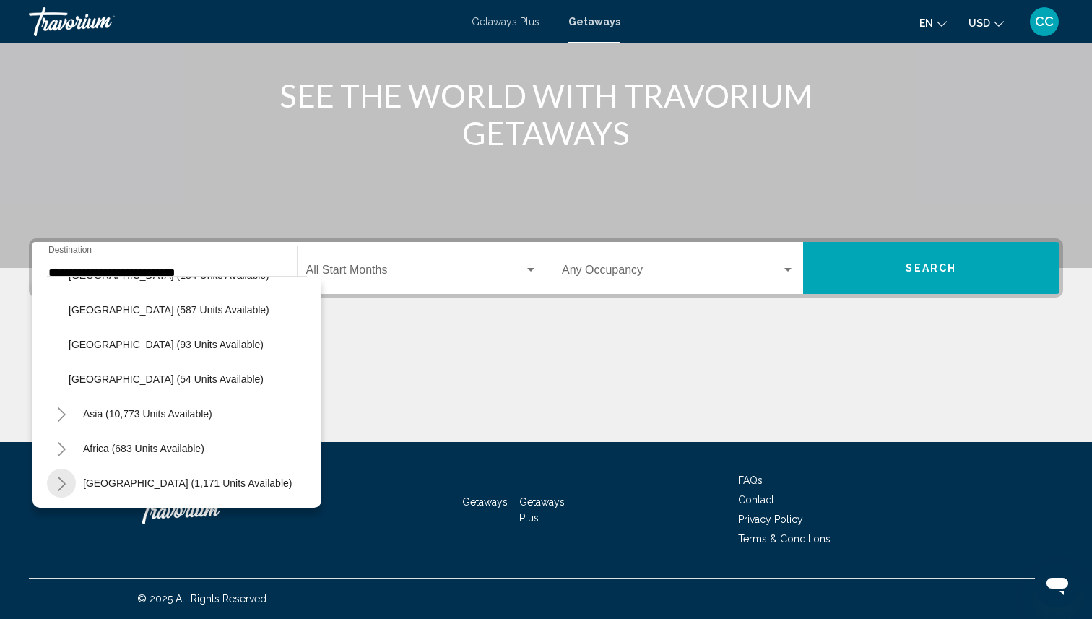
click at [61, 481] on icon "Toggle Middle East (1,171 units available)" at bounding box center [62, 484] width 8 height 14
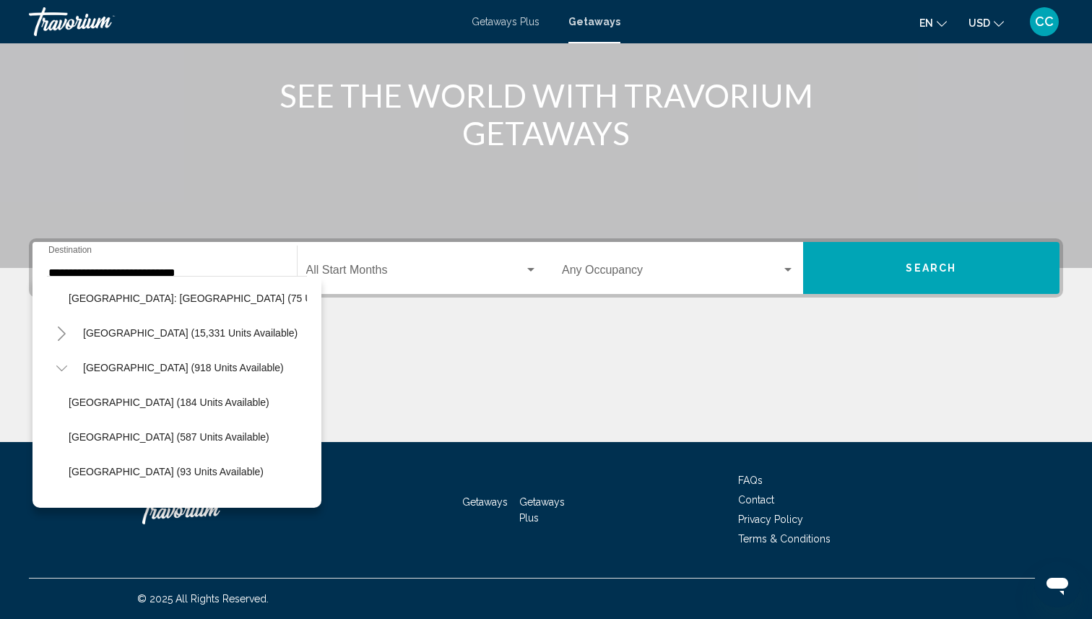
scroll to position [305, 0]
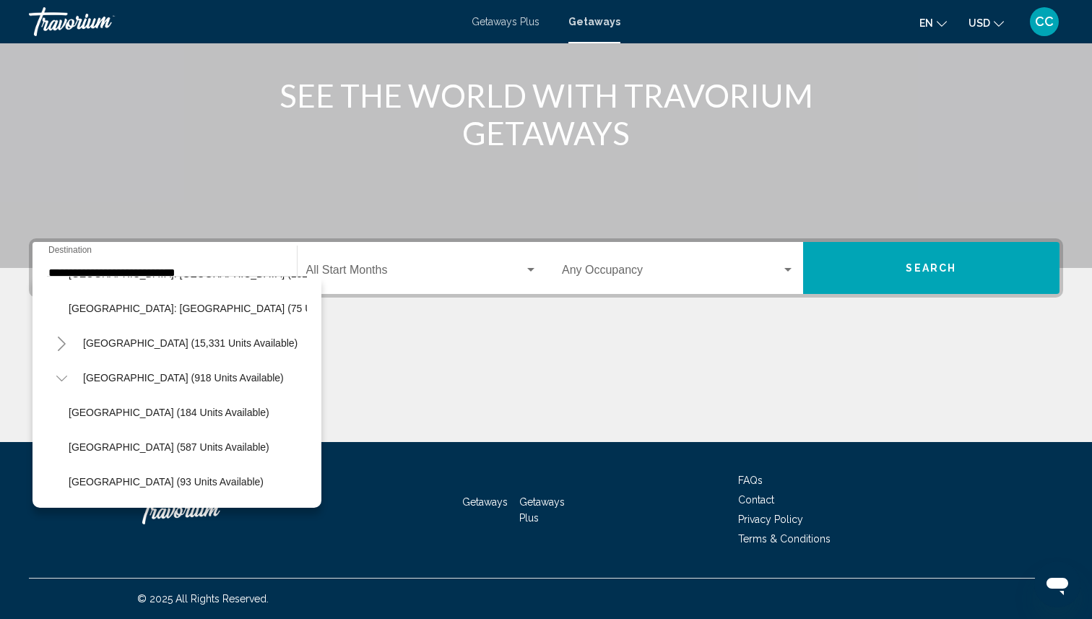
click at [65, 345] on icon "Toggle South America (15,331 units available)" at bounding box center [61, 344] width 11 height 14
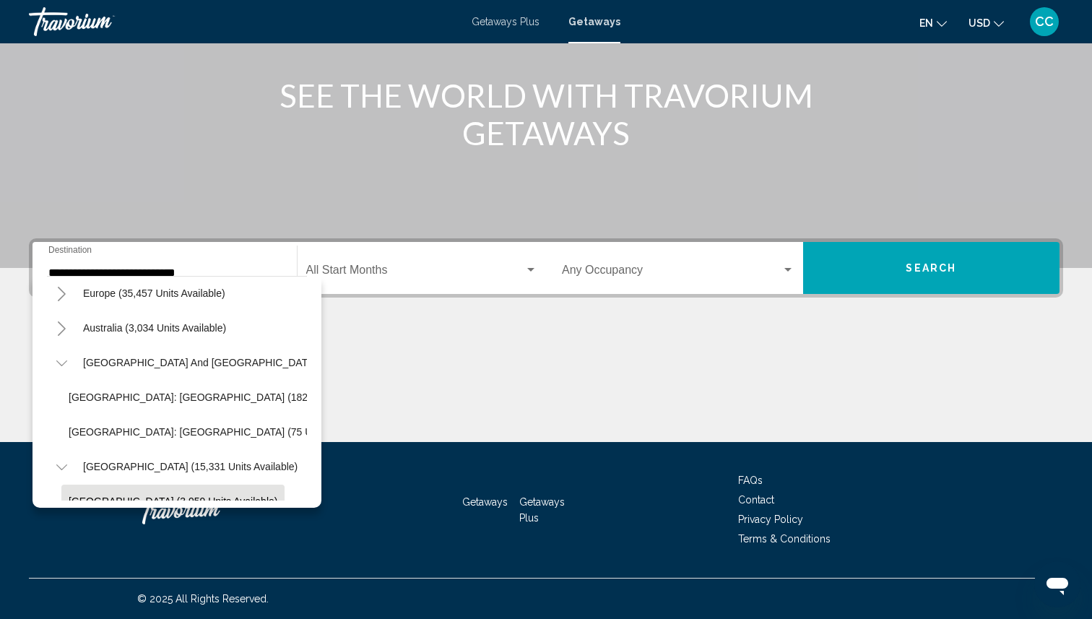
scroll to position [171, 0]
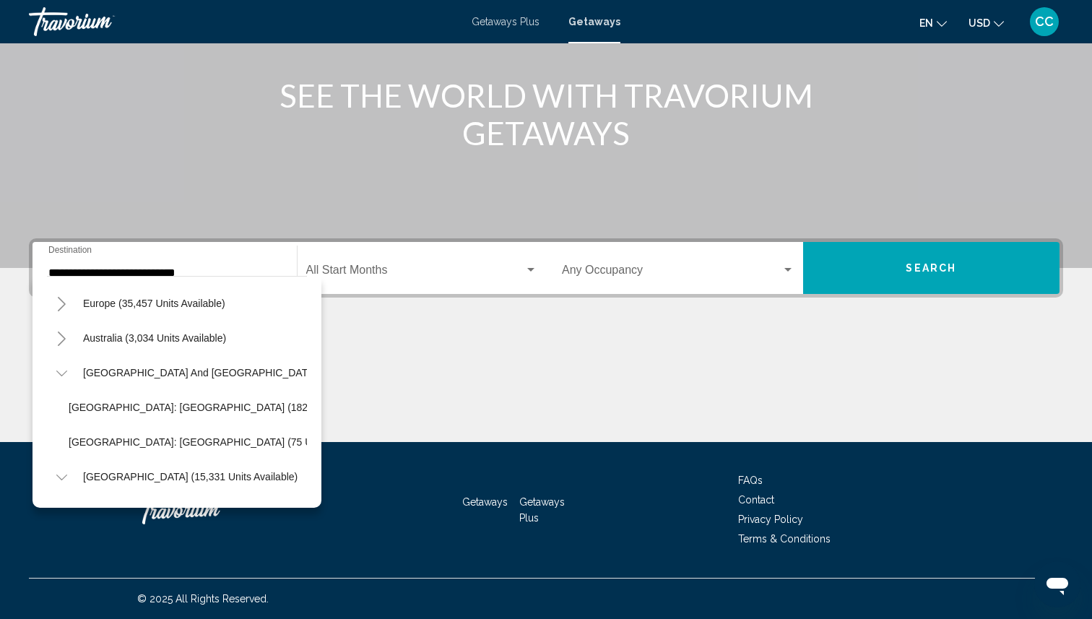
click at [63, 371] on icon "Toggle South Pacific and Oceania (273 units available)" at bounding box center [61, 373] width 11 height 14
click at [60, 340] on icon "Toggle Australia (3,034 units available)" at bounding box center [61, 339] width 11 height 14
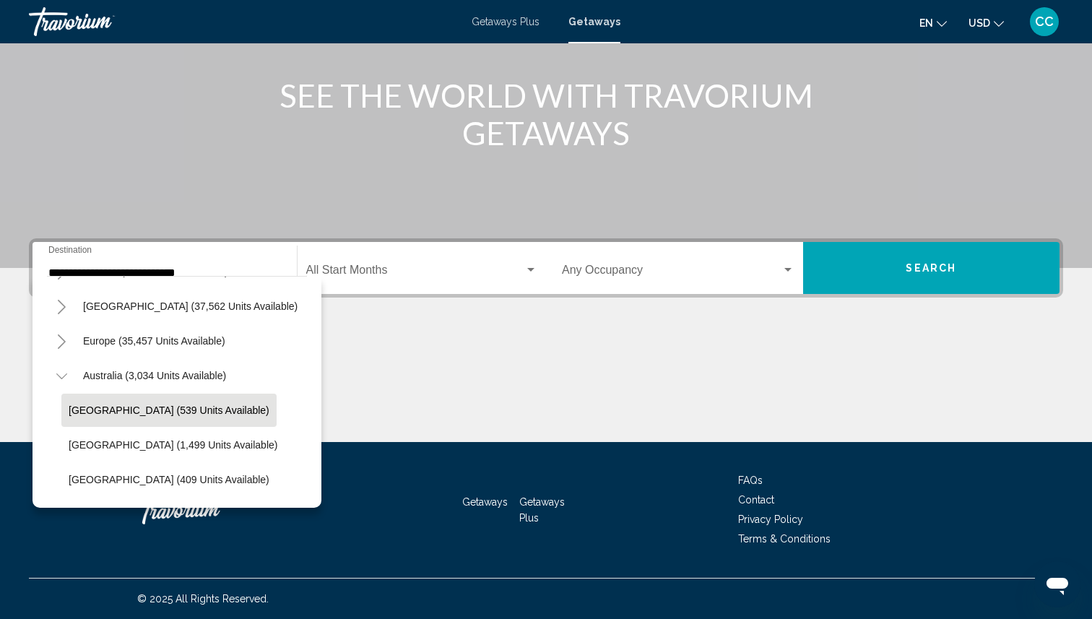
scroll to position [105, 0]
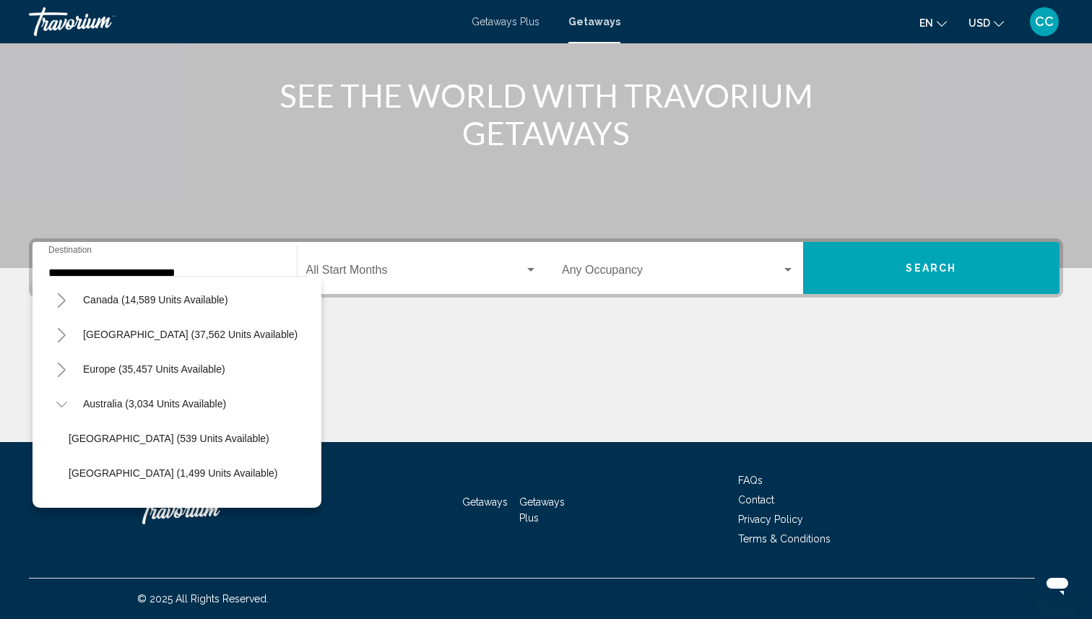
click at [60, 332] on icon "Toggle Caribbean & Atlantic Islands (37,562 units available)" at bounding box center [61, 335] width 11 height 14
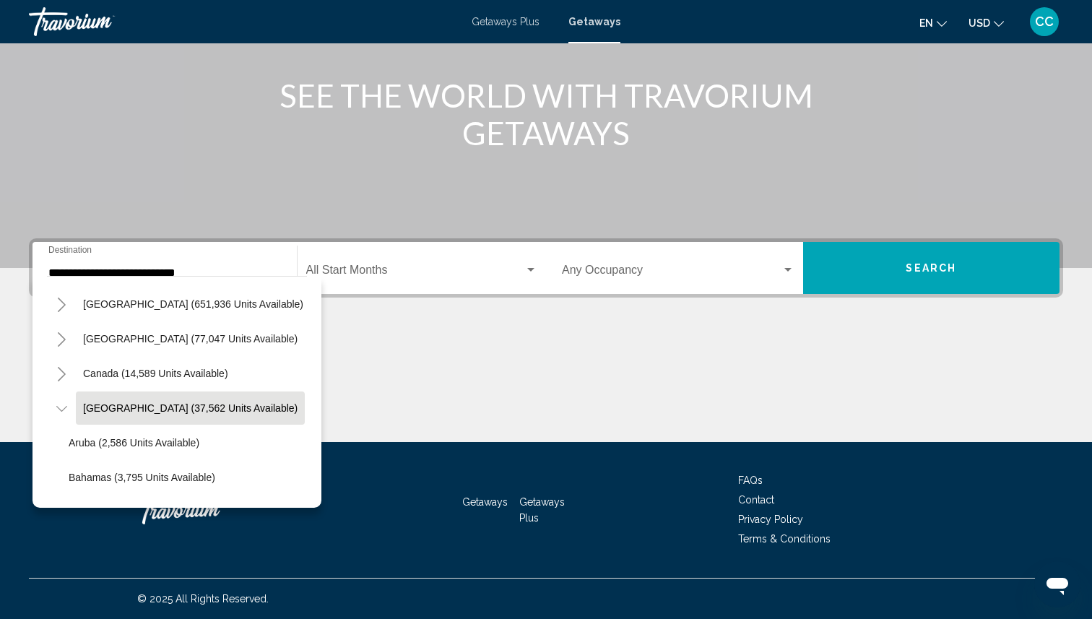
scroll to position [0, 0]
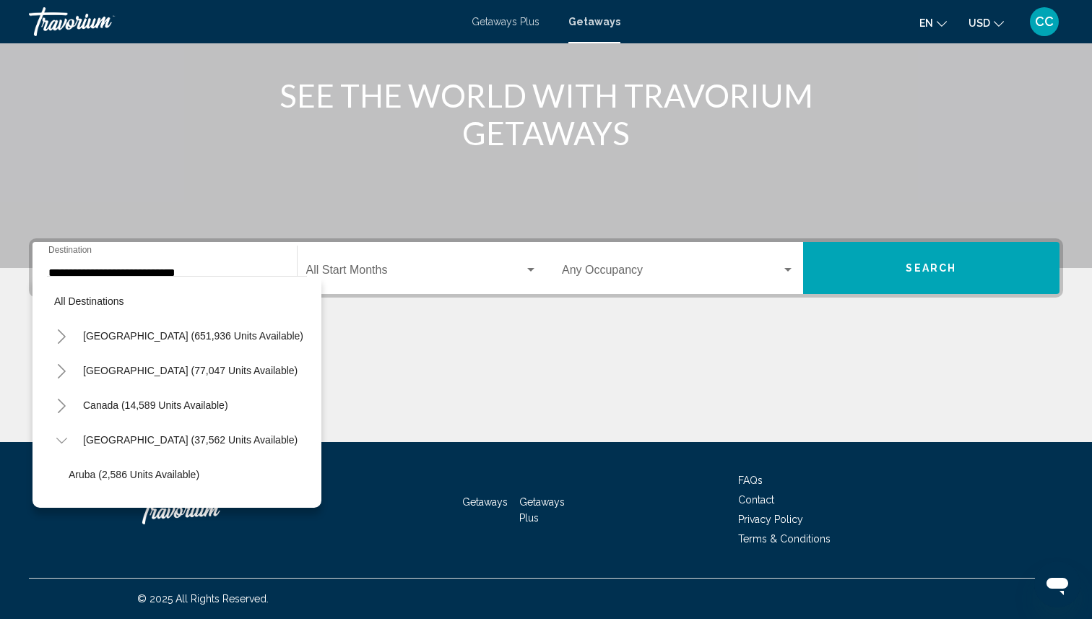
click at [64, 338] on icon "Toggle United States (651,936 units available)" at bounding box center [61, 336] width 11 height 14
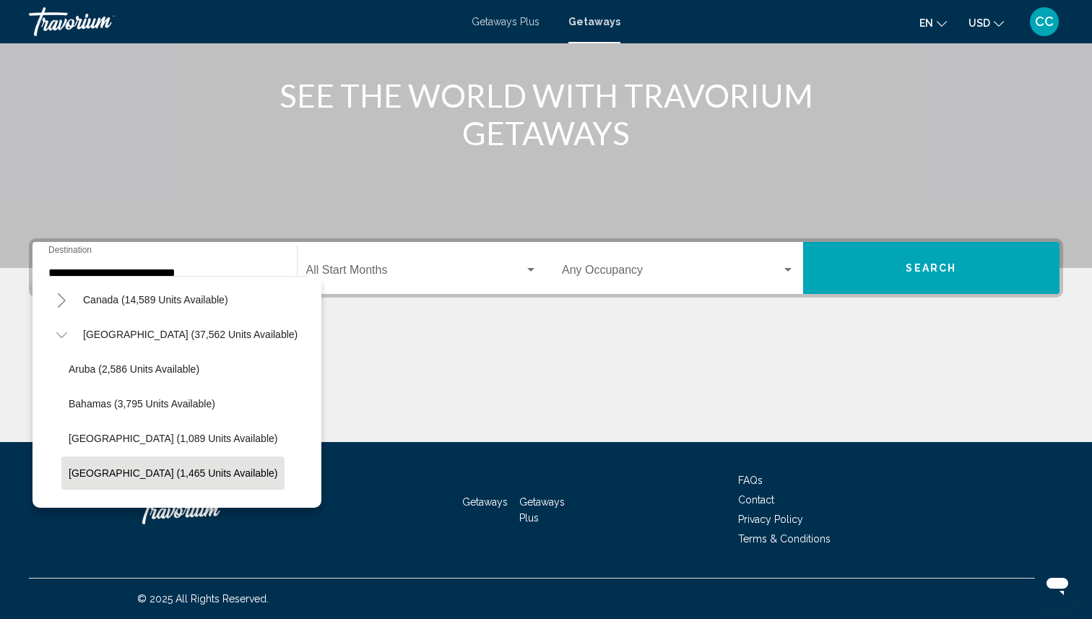
scroll to position [1664, 0]
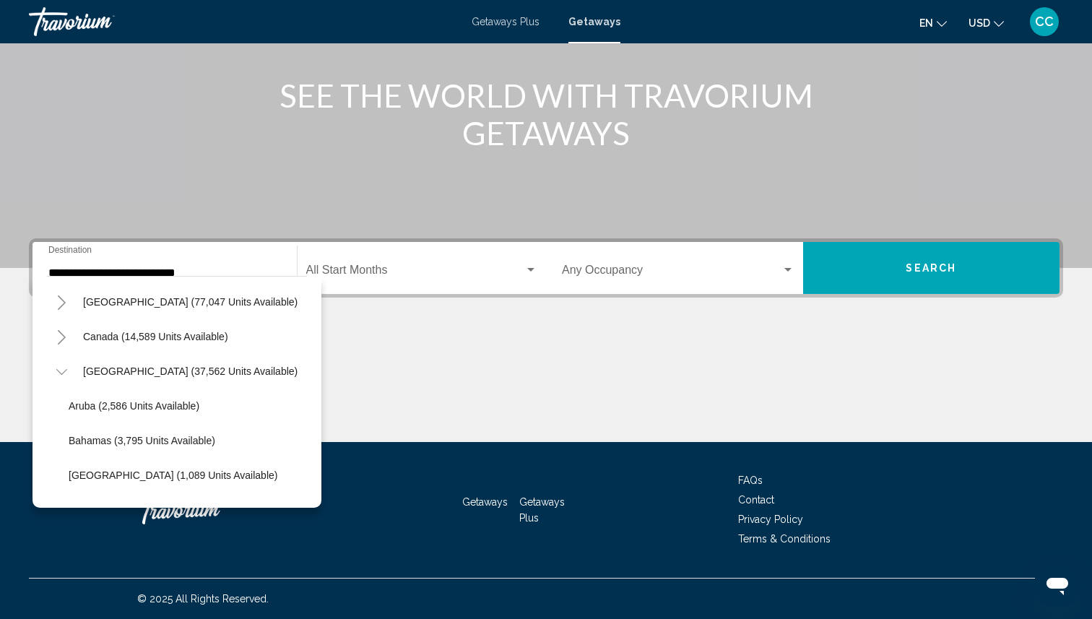
click at [226, 210] on div "Main content" at bounding box center [546, 51] width 1092 height 433
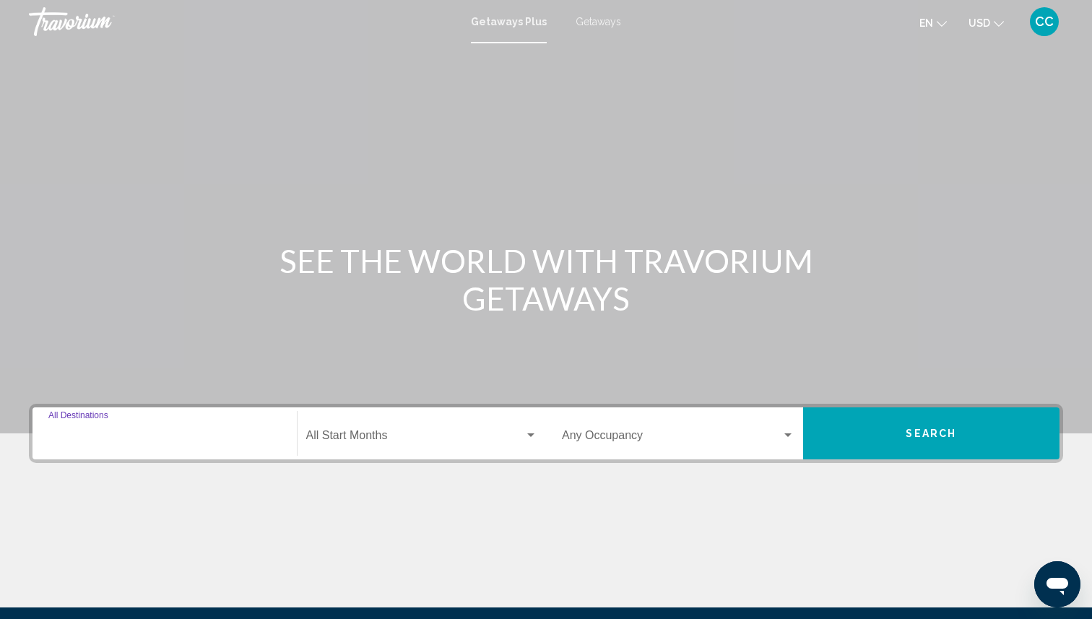
click at [112, 433] on input "Destination All Destinations" at bounding box center [164, 438] width 233 height 13
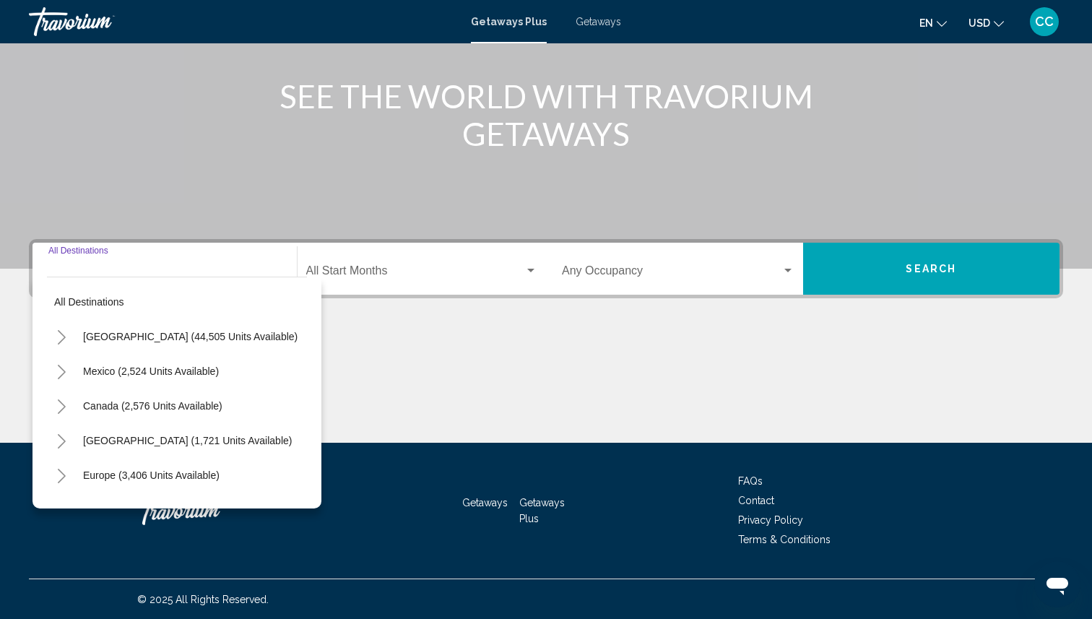
scroll to position [165, 0]
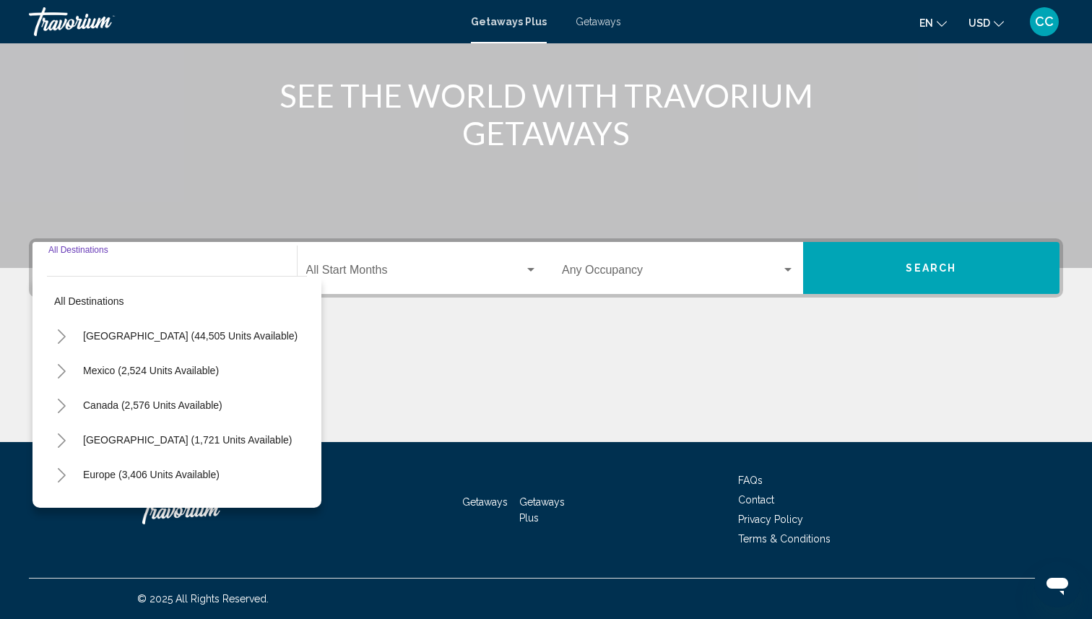
click at [244, 185] on div "Main content" at bounding box center [546, 51] width 1092 height 433
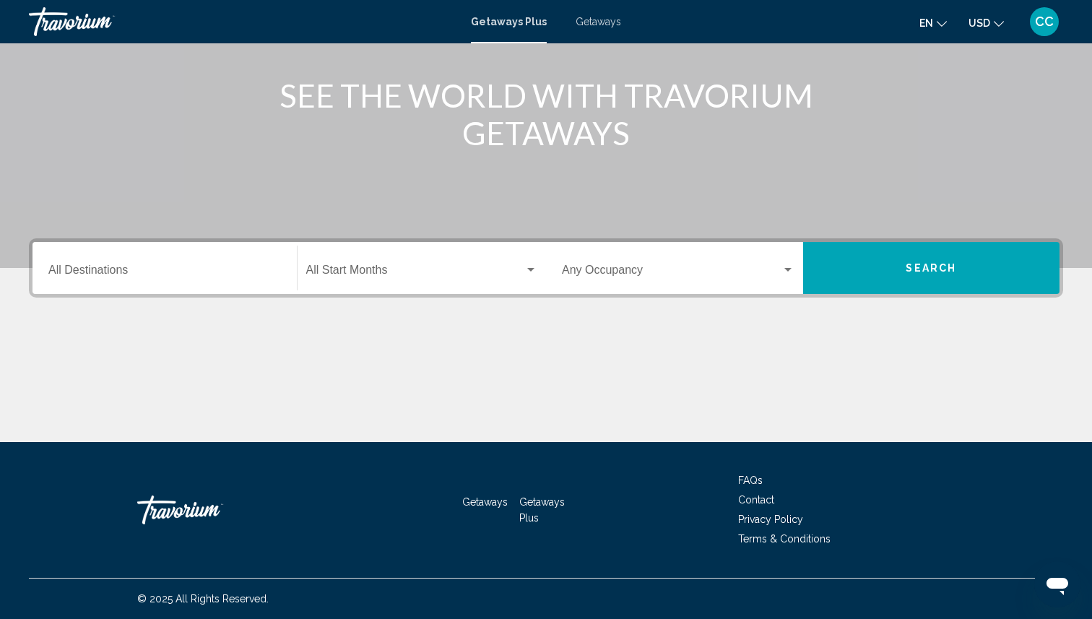
click at [183, 268] on input "Destination All Destinations" at bounding box center [164, 273] width 233 height 13
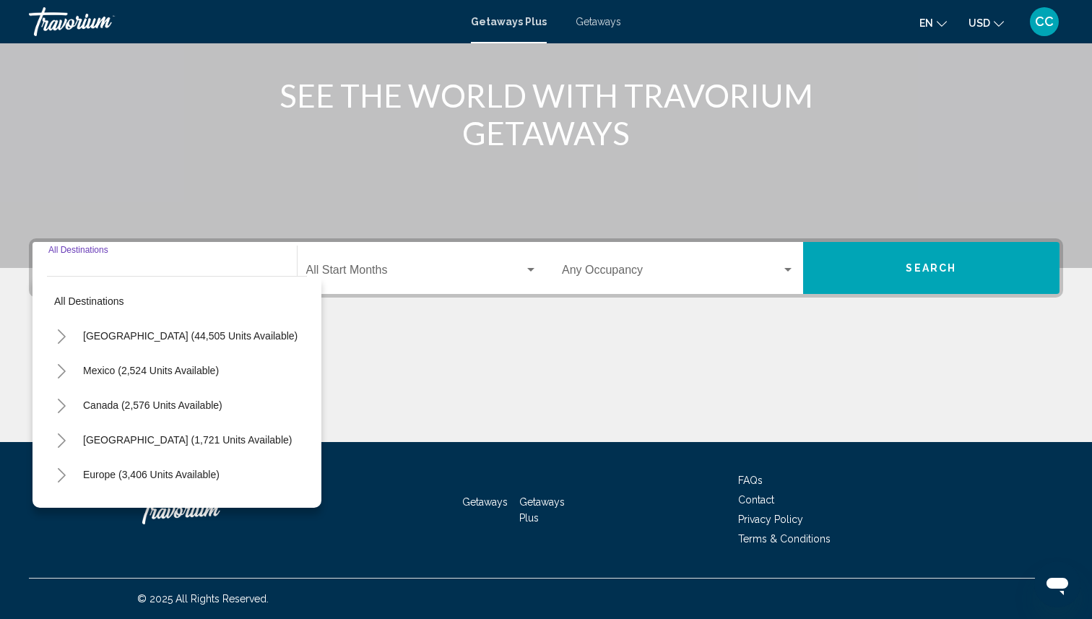
click at [150, 269] on input "Destination All Destinations" at bounding box center [164, 273] width 233 height 13
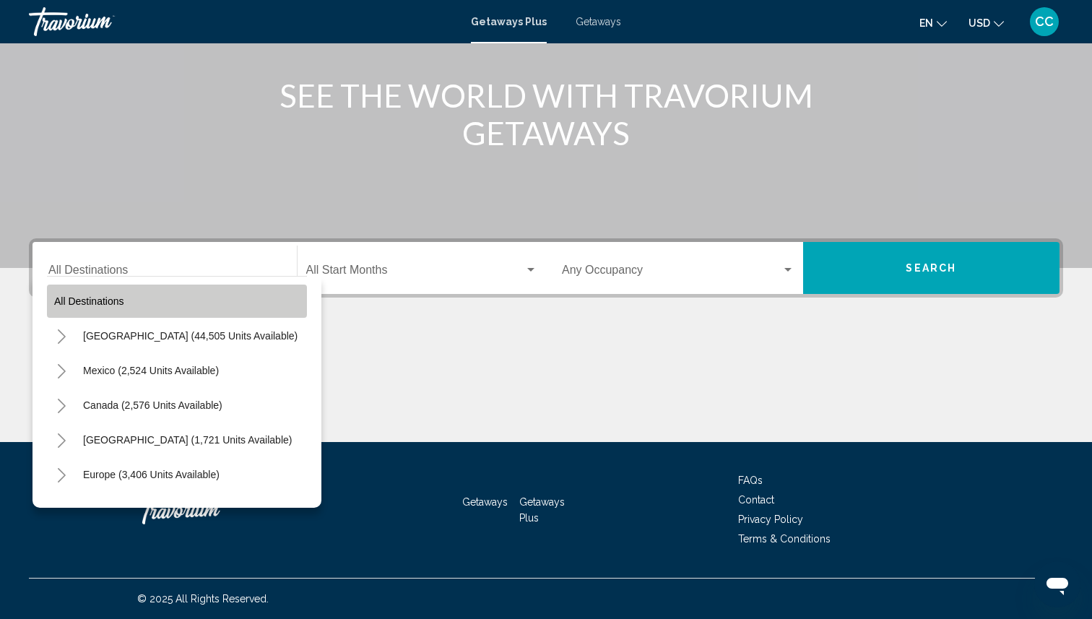
click at [68, 297] on span "All destinations" at bounding box center [89, 301] width 70 height 12
type input "**********"
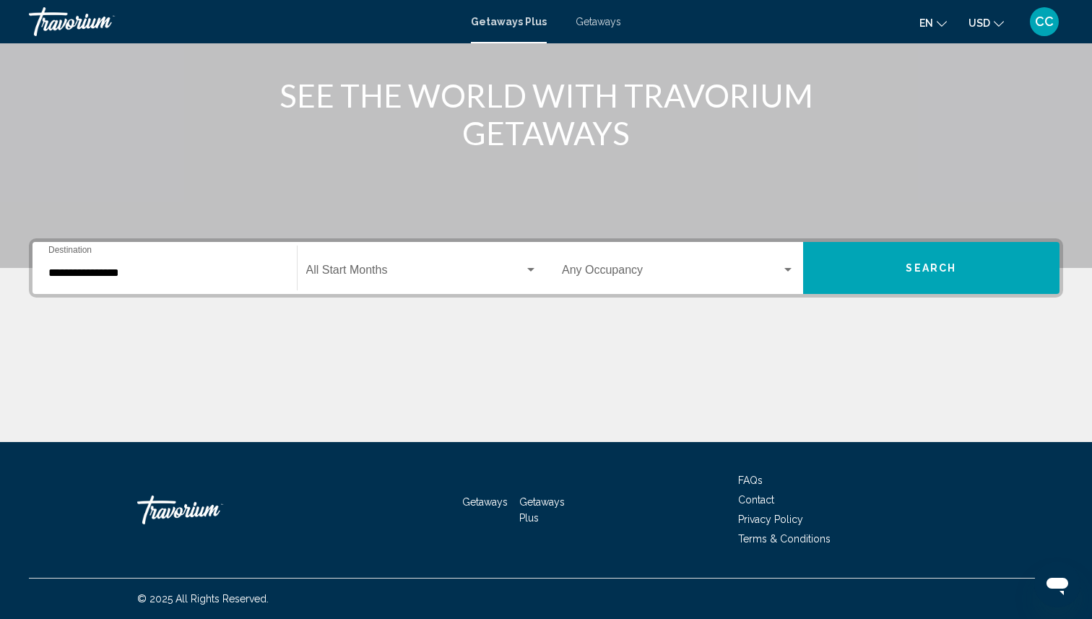
click at [585, 24] on span "Getaways" at bounding box center [599, 22] width 46 height 12
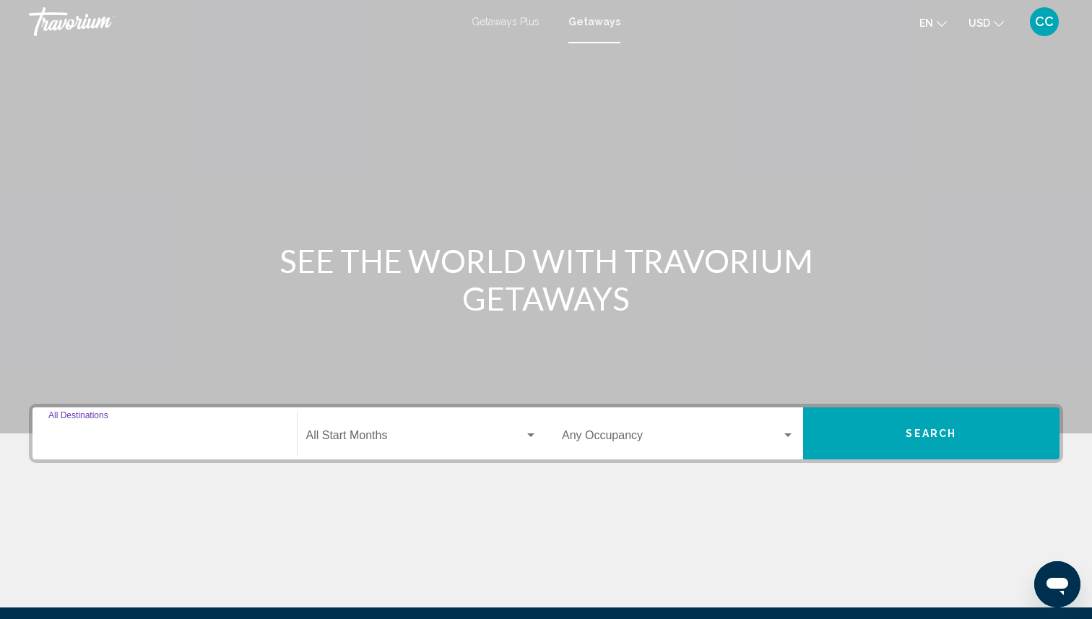
click at [147, 432] on input "Destination All Destinations" at bounding box center [164, 438] width 233 height 13
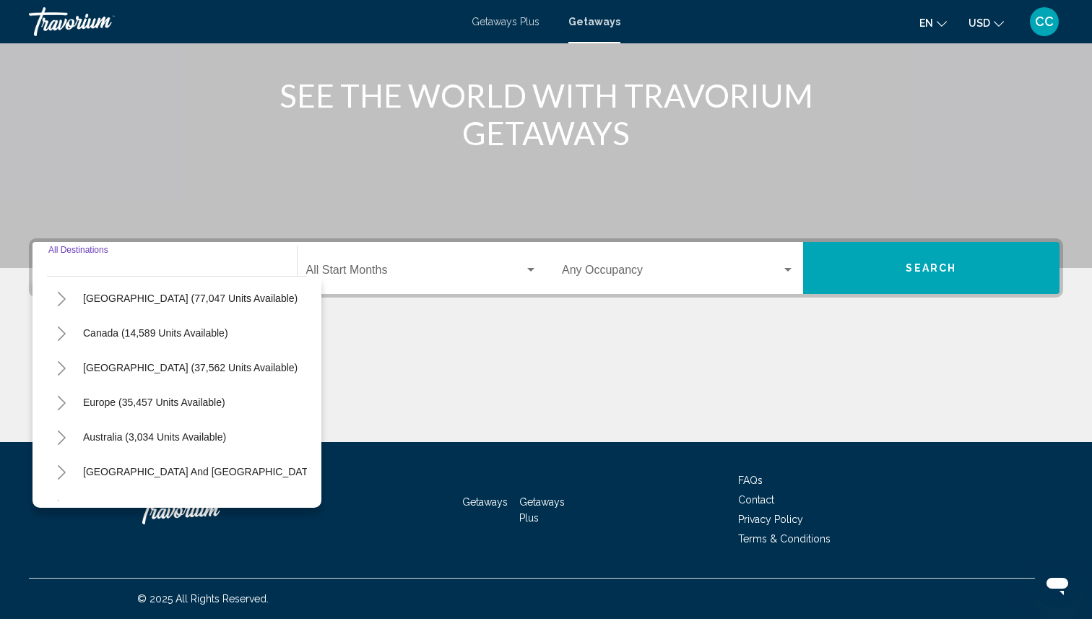
scroll to position [59, 0]
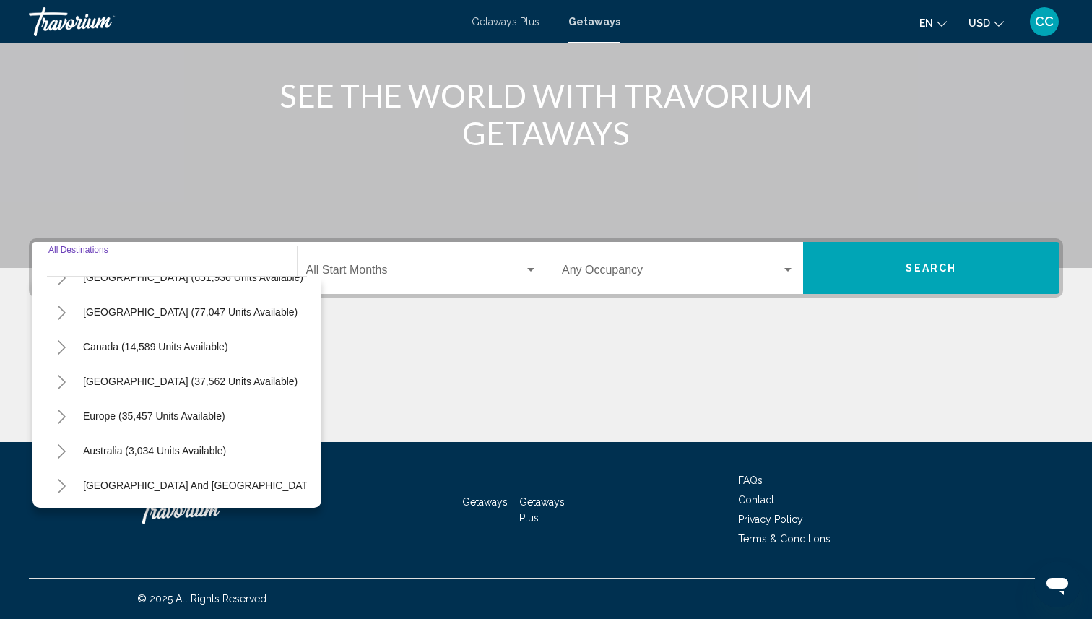
click at [65, 380] on icon "Toggle Caribbean & Atlantic Islands (37,562 units available)" at bounding box center [61, 382] width 11 height 14
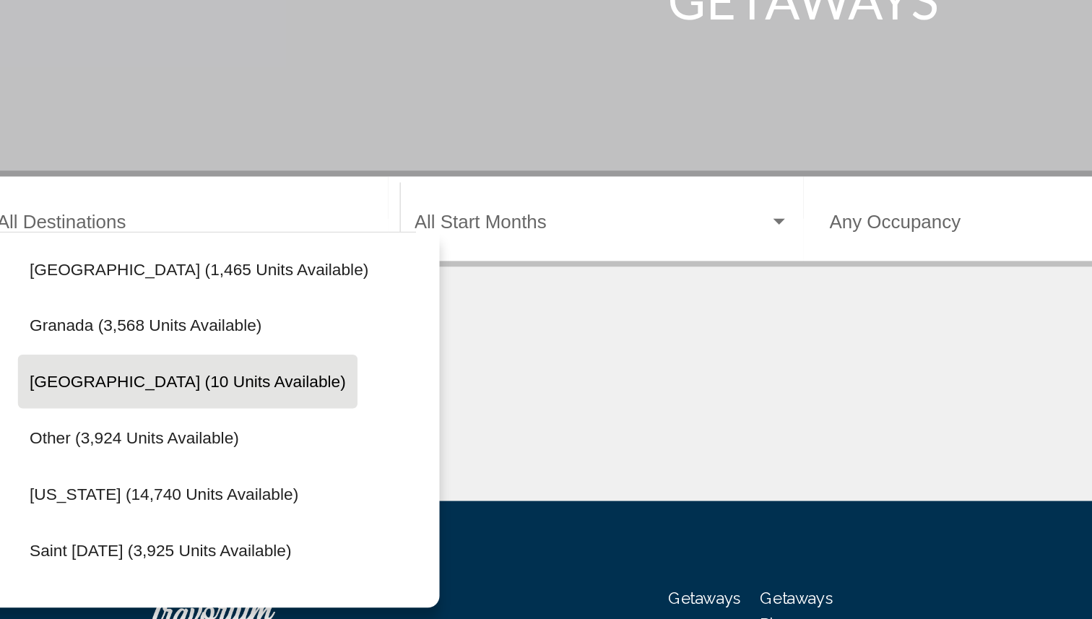
scroll to position [275, 0]
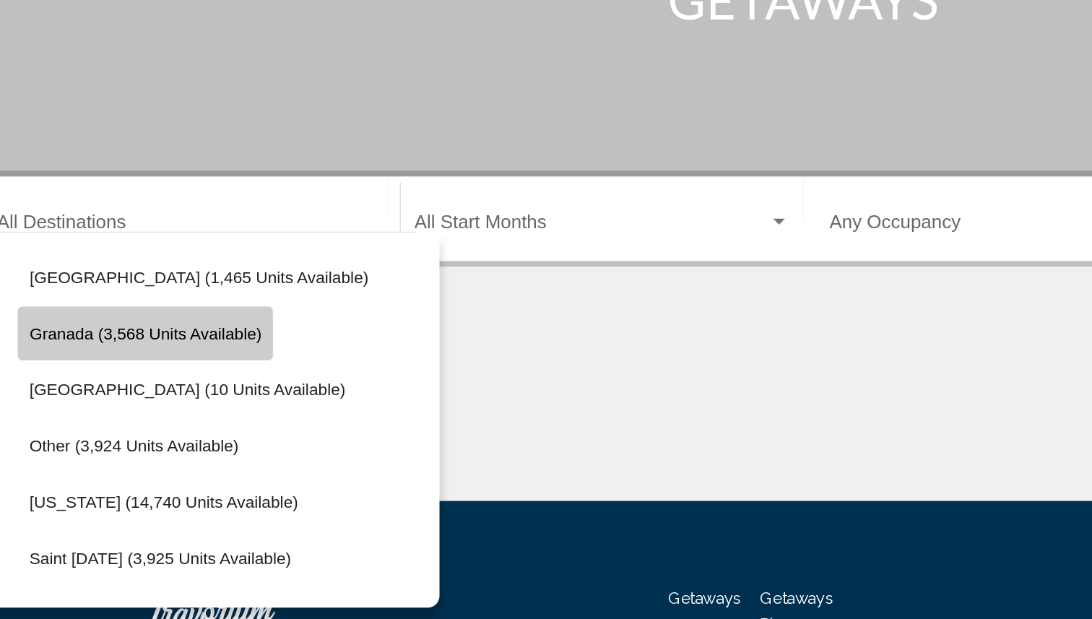
click at [113, 340] on span "Granada (3,568 units available)" at bounding box center [140, 339] width 143 height 12
type input "**********"
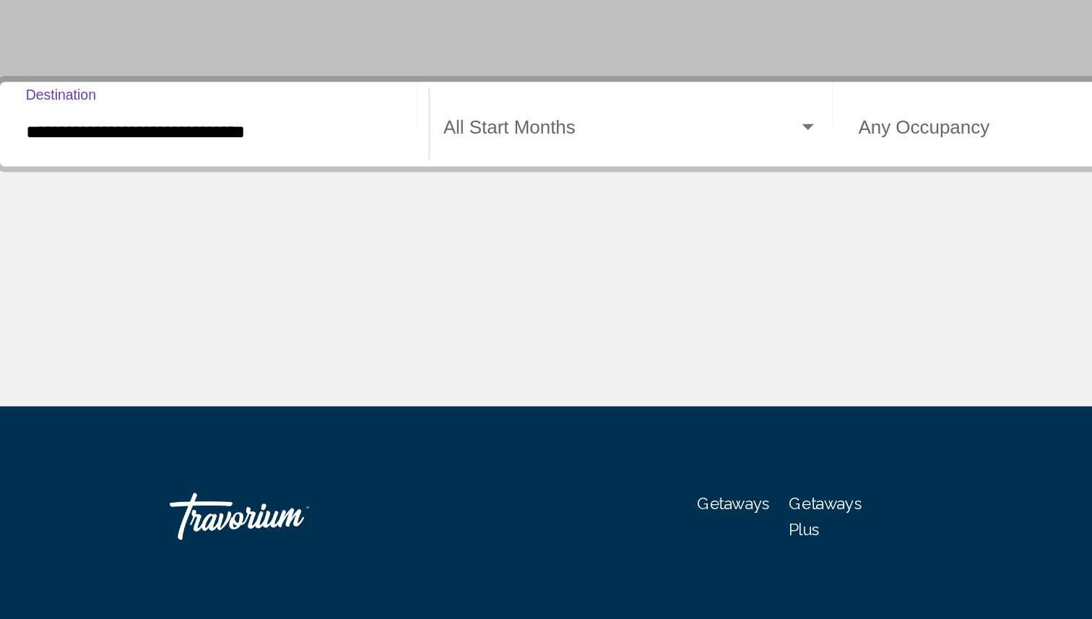
scroll to position [165, 0]
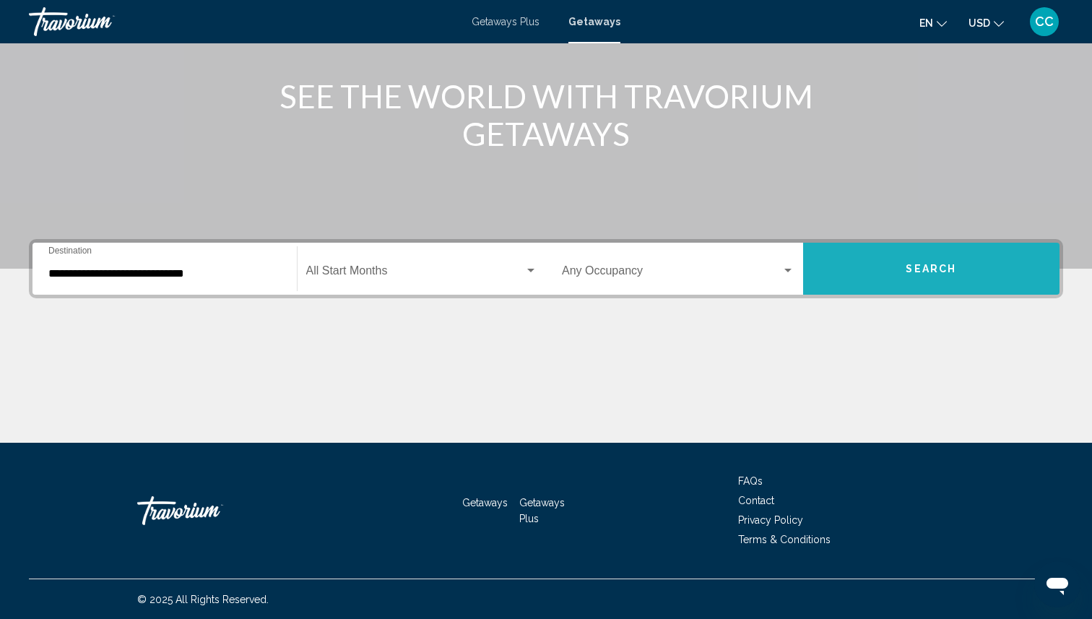
click at [892, 272] on button "Search" at bounding box center [931, 269] width 257 height 52
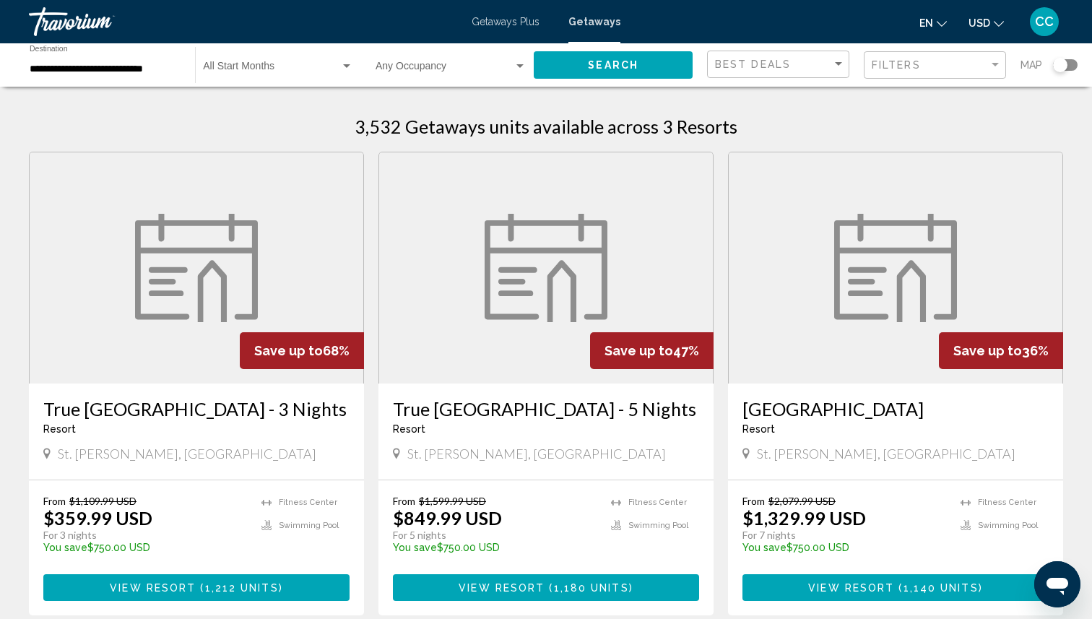
click at [145, 70] on input "**********" at bounding box center [105, 70] width 151 height 12
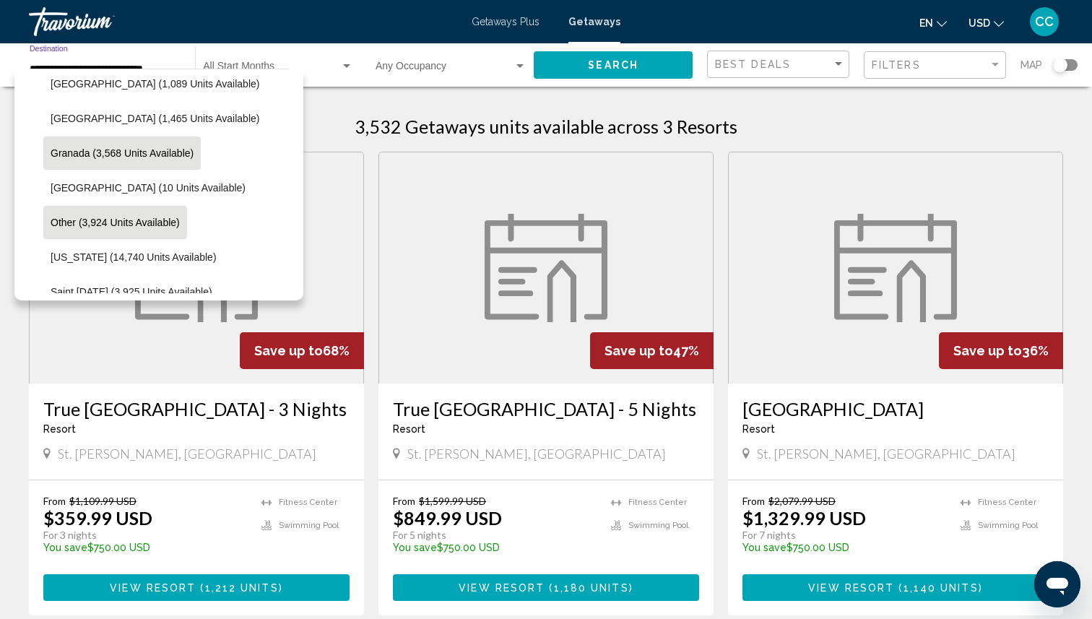
scroll to position [256, 0]
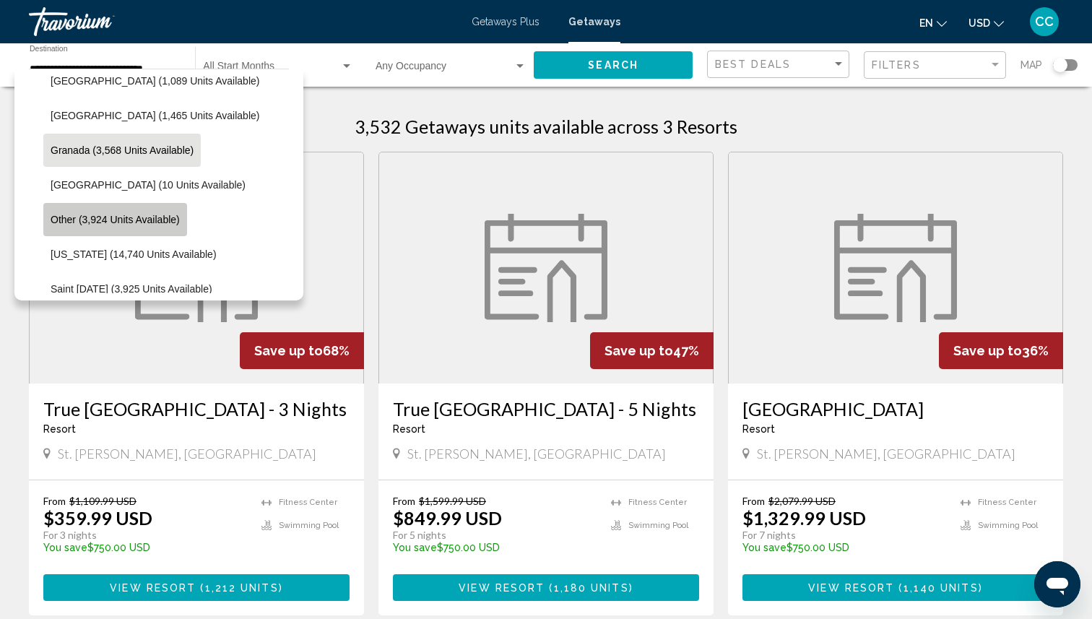
click at [139, 216] on span "Other (3,924 units available)" at bounding box center [115, 220] width 129 height 12
type input "**********"
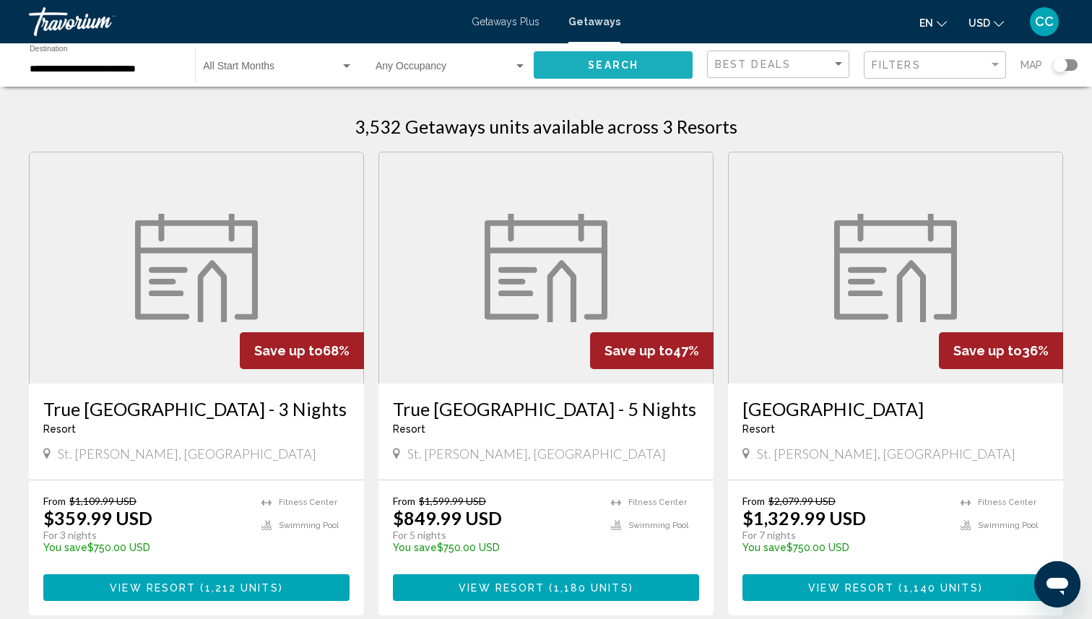
click at [614, 64] on span "Search" at bounding box center [613, 66] width 51 height 12
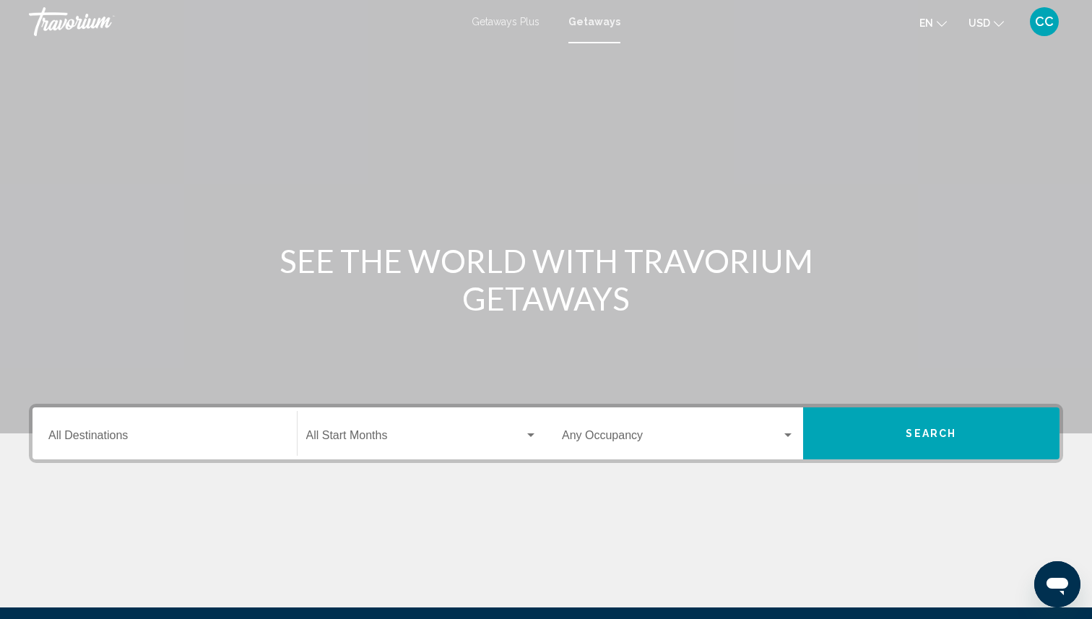
click at [133, 436] on input "Destination All Destinations" at bounding box center [164, 438] width 233 height 13
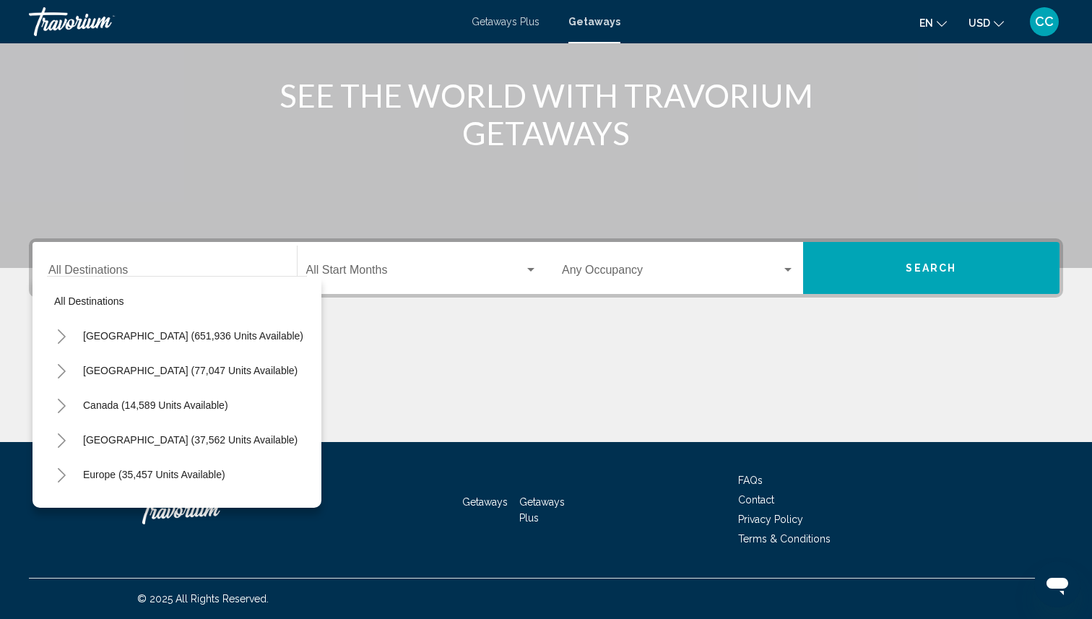
click at [104, 263] on div "Destination All Destinations" at bounding box center [164, 269] width 233 height 46
click at [462, 318] on div "Destination All Destinations All destinations [GEOGRAPHIC_DATA] (651,936 units …" at bounding box center [546, 340] width 1092 height 204
